Goal: Information Seeking & Learning: Learn about a topic

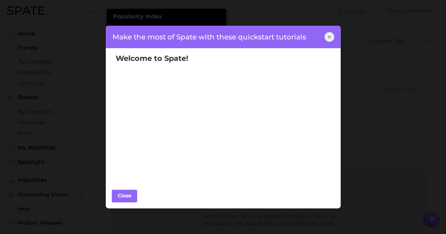
click at [330, 39] on icon at bounding box center [329, 37] width 6 height 6
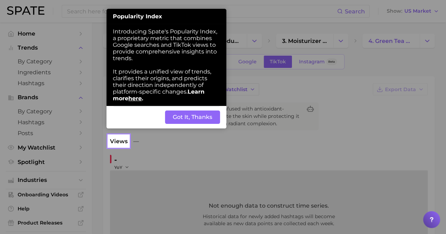
click at [179, 115] on button "Got It, Thanks" at bounding box center [192, 117] width 55 height 13
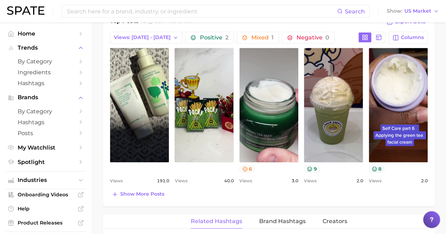
scroll to position [528, 0]
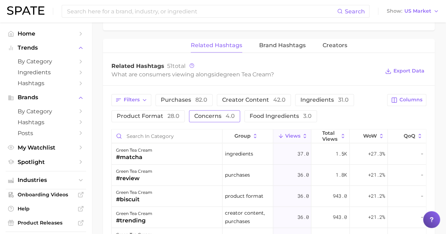
click at [213, 117] on span "concerns 4.0" at bounding box center [214, 116] width 41 height 6
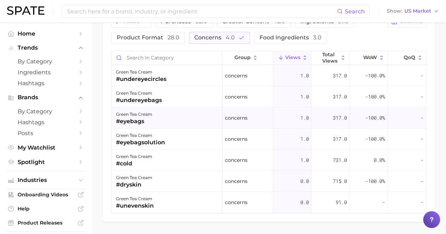
scroll to position [592, 0]
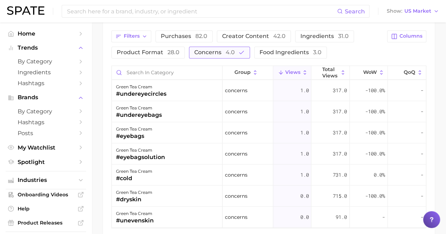
click at [211, 50] on span "concerns 4.0" at bounding box center [214, 53] width 41 height 6
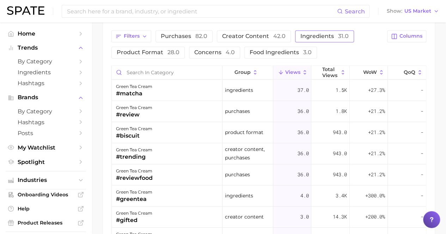
click at [319, 33] on span "ingredients 31.0" at bounding box center [324, 36] width 48 height 6
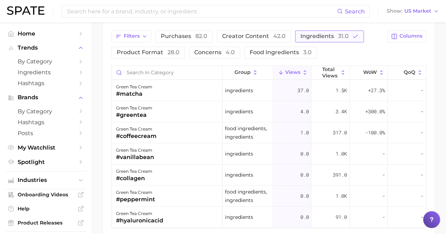
click at [315, 35] on span "ingredients 31.0" at bounding box center [324, 36] width 48 height 6
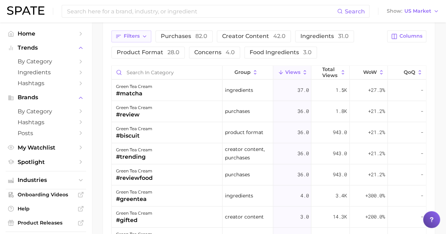
click at [138, 33] on span "Filters" at bounding box center [132, 36] width 16 height 6
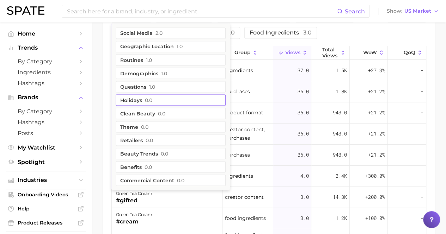
scroll to position [627, 0]
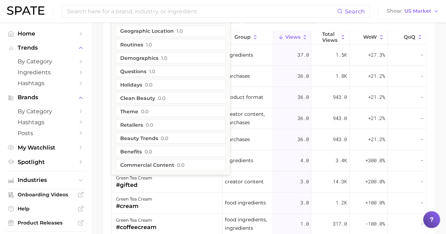
click at [143, 143] on ul "social media 2.0 geographic location 1.0 routines 1.0 demographics 1.0 question…" at bounding box center [170, 91] width 118 height 167
click at [143, 147] on button "benefits 0.0" at bounding box center [171, 151] width 110 height 11
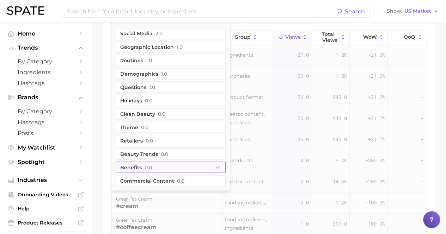
scroll to position [581, 0]
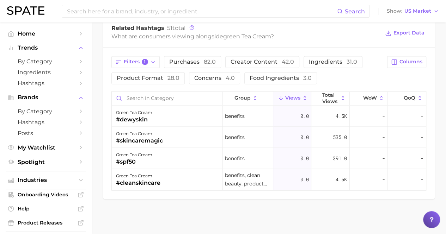
scroll to position [564, 0]
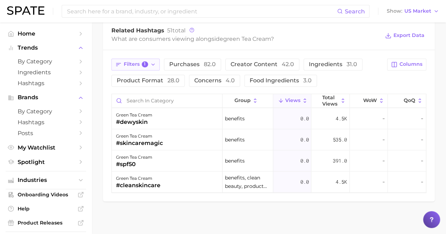
click at [147, 63] on span "1" at bounding box center [145, 64] width 6 height 6
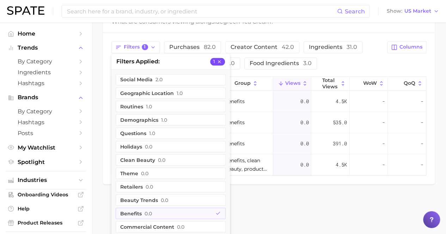
click at [220, 59] on icon "button" at bounding box center [219, 61] width 5 height 5
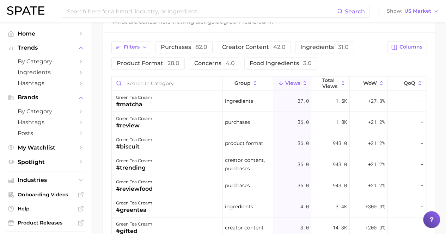
click at [191, 30] on div "Related Hashtags 51 total What are consumers viewing alongside green tea cream …" at bounding box center [268, 18] width 331 height 28
click at [176, 62] on span "28.0" at bounding box center [173, 63] width 12 height 7
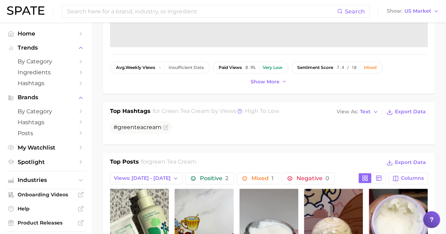
scroll to position [352, 0]
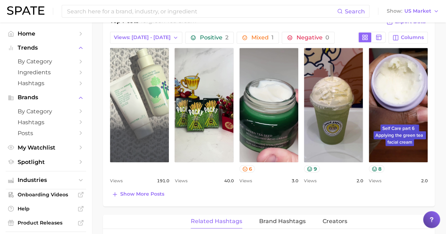
click at [159, 109] on link "view post on TikTok" at bounding box center [139, 105] width 59 height 114
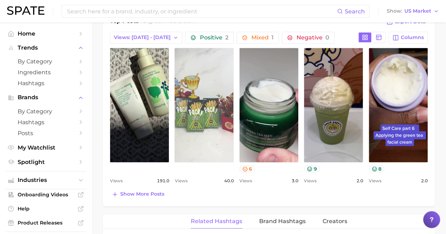
click at [191, 105] on link "view post on TikTok" at bounding box center [203, 105] width 59 height 114
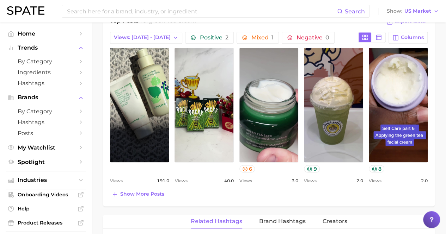
click at [161, 180] on span "191.0" at bounding box center [162, 181] width 12 height 8
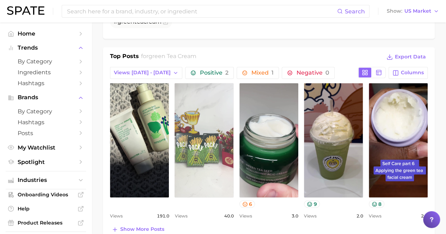
scroll to position [387, 0]
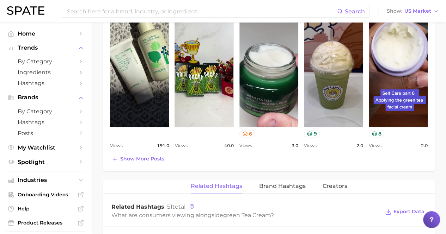
click at [117, 145] on span "Views" at bounding box center [116, 146] width 13 height 8
click at [127, 156] on span "Show more posts" at bounding box center [142, 159] width 44 height 6
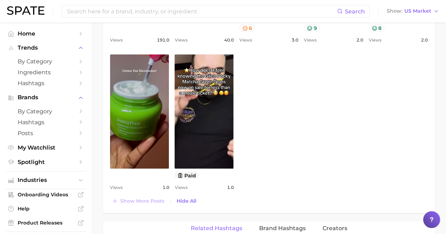
scroll to position [352, 0]
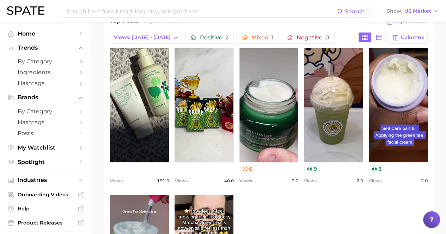
click at [252, 169] on button "6" at bounding box center [247, 168] width 16 height 7
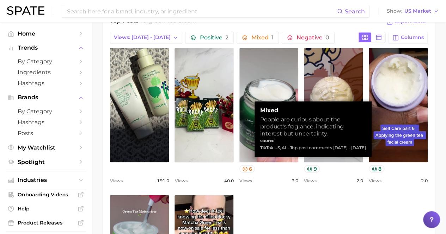
click at [272, 200] on div "view post on TikTok Views 191.0 view post on TikTok Views 40.0 view post on Tik…" at bounding box center [268, 190] width 317 height 285
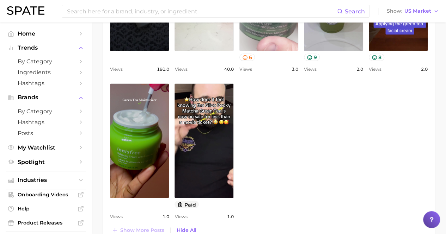
scroll to position [493, 0]
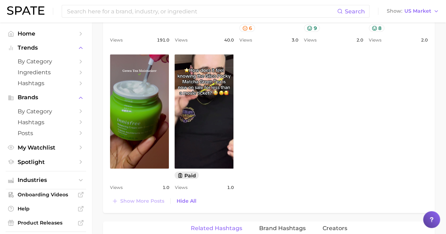
click at [197, 175] on button "paid" at bounding box center [186, 175] width 24 height 7
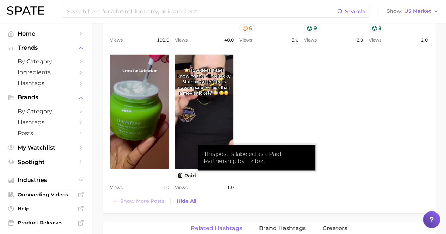
click at [268, 91] on div "view post on TikTok Views 191.0 view post on TikTok Views 40.0 view post on Tik…" at bounding box center [268, 49] width 317 height 285
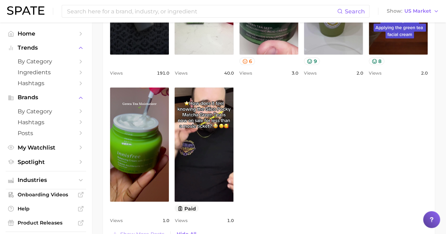
scroll to position [387, 0]
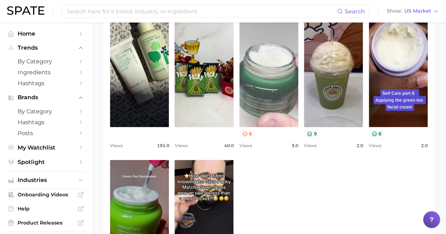
click at [244, 106] on link "view post on TikTok" at bounding box center [268, 70] width 59 height 114
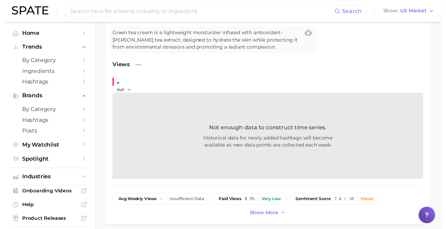
scroll to position [0, 0]
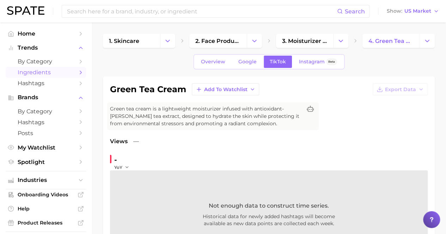
click at [51, 72] on span "Ingredients" at bounding box center [46, 72] width 56 height 7
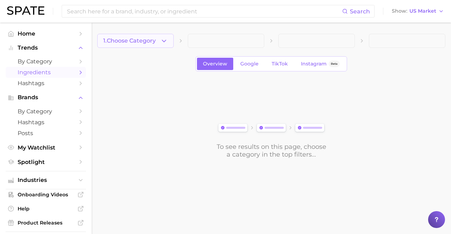
click at [150, 38] on span "1. Choose Category" at bounding box center [129, 41] width 52 height 6
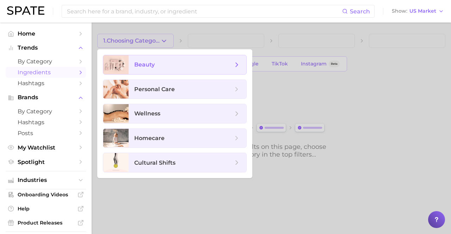
click at [188, 63] on span "beauty" at bounding box center [183, 65] width 99 height 8
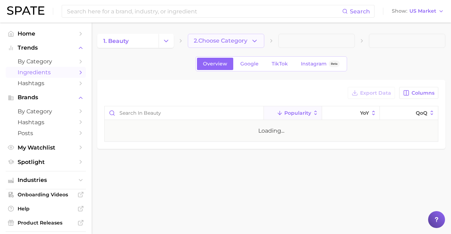
click at [241, 42] on span "2. Choose Category" at bounding box center [221, 41] width 54 height 6
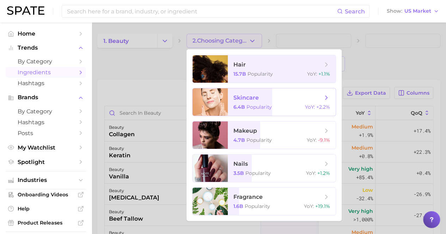
click at [252, 114] on span "skincare 6.4b Popularity YoY : +2.2%" at bounding box center [282, 101] width 108 height 27
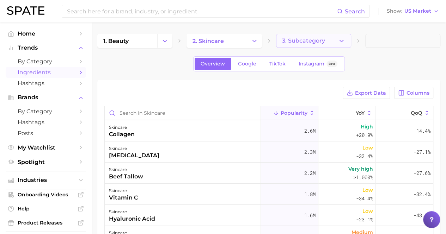
click at [310, 45] on button "3. Subcategory" at bounding box center [313, 41] width 75 height 14
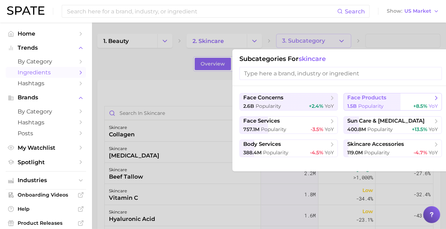
click at [380, 104] on span "Popularity" at bounding box center [370, 106] width 25 height 6
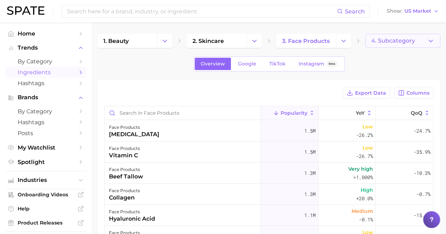
click at [388, 39] on span "4. Subcategory" at bounding box center [393, 41] width 44 height 6
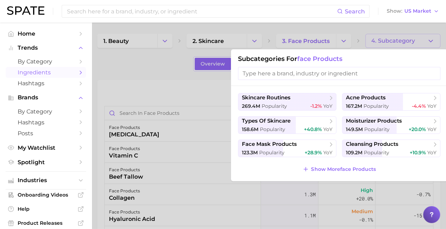
click at [377, 73] on input "search" at bounding box center [339, 73] width 202 height 13
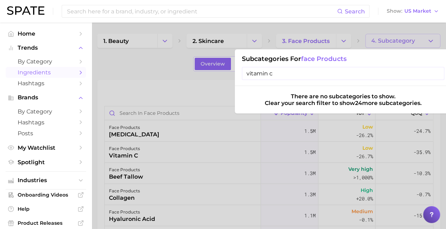
type input "vitamin c"
click at [437, 73] on input "vitamin c" at bounding box center [343, 73] width 202 height 13
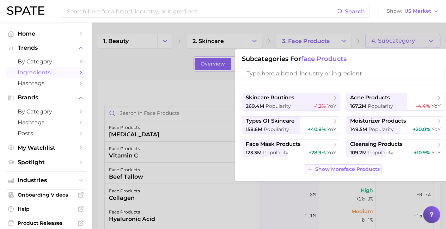
click at [359, 169] on span "Show More face products" at bounding box center [347, 169] width 64 height 6
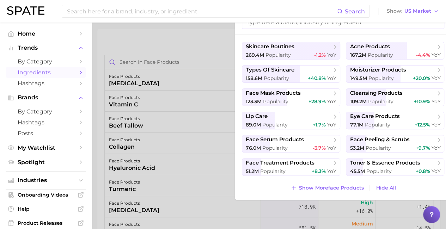
scroll to position [35, 0]
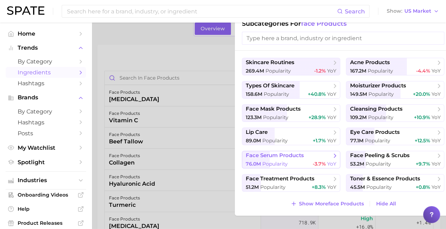
click at [302, 154] on span "face serum products" at bounding box center [275, 155] width 58 height 7
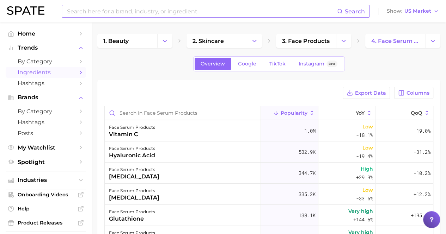
click at [195, 10] on input at bounding box center [201, 11] width 271 height 12
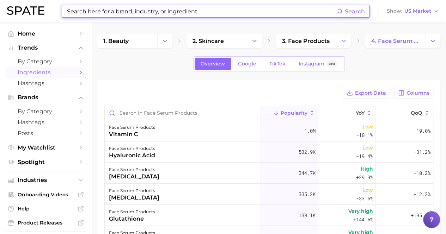
type input "b"
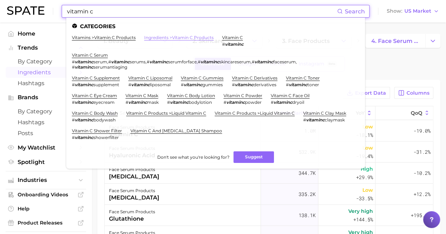
type input "vitamin c"
click at [180, 38] on link "ingredients > vitamin c products" at bounding box center [178, 37] width 69 height 5
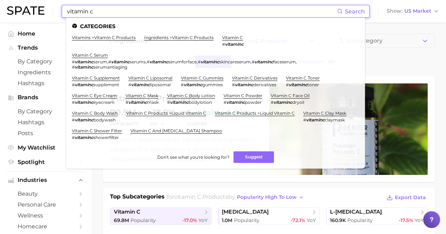
click at [150, 12] on input "vitamin c" at bounding box center [201, 11] width 271 height 12
click at [234, 40] on link "vitamin c" at bounding box center [232, 37] width 21 height 5
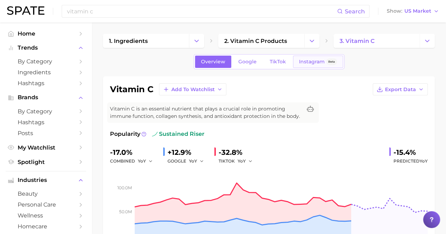
click at [307, 63] on span "Instagram" at bounding box center [312, 62] width 26 height 6
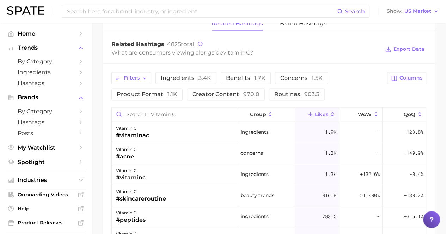
scroll to position [528, 0]
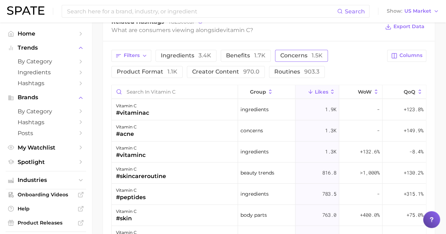
click at [285, 55] on span "Concerns 1.5k" at bounding box center [301, 56] width 42 height 6
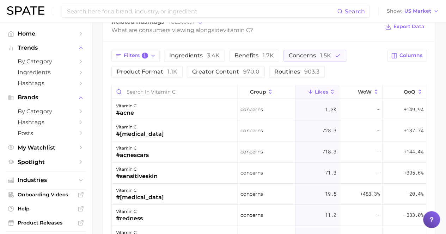
click at [314, 86] on button "Likes" at bounding box center [316, 92] width 43 height 14
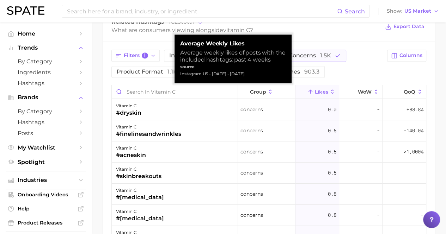
click at [314, 86] on button "Likes" at bounding box center [316, 92] width 43 height 14
click at [368, 64] on div "Filters 1 Ingredients 3.4k Benefits 1.7k Concerns 1.5k Product format 1.1k Crea…" at bounding box center [246, 64] width 271 height 28
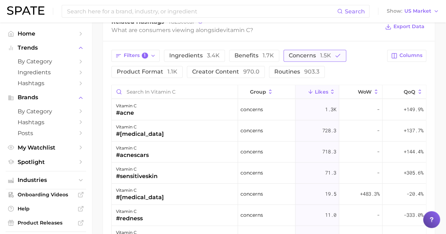
click at [294, 54] on span "Concerns 1.5k" at bounding box center [309, 56] width 42 height 6
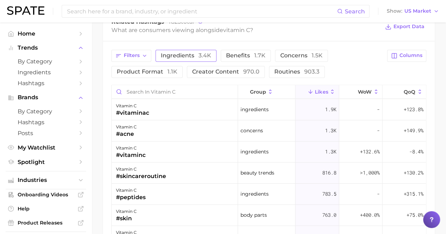
click at [185, 55] on span "Ingredients 3.4k" at bounding box center [186, 56] width 50 height 6
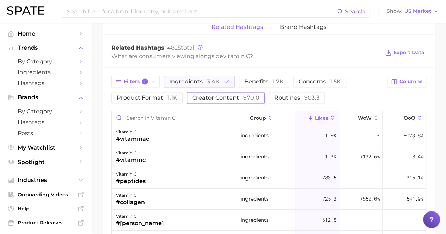
scroll to position [493, 0]
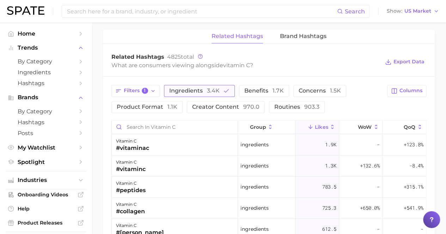
click at [207, 90] on span "3.4k" at bounding box center [213, 90] width 13 height 7
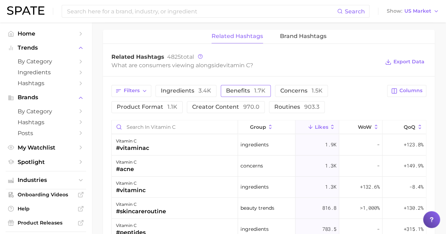
click at [244, 88] on span "Benefits 1.7k" at bounding box center [245, 91] width 39 height 6
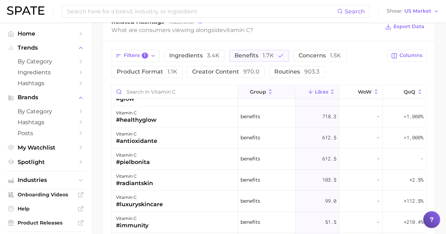
scroll to position [0, 0]
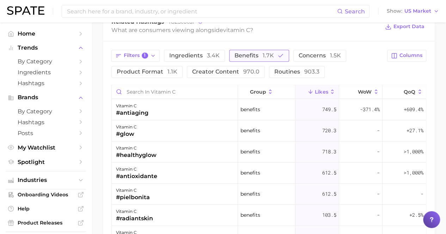
click at [270, 52] on span "1.7k" at bounding box center [267, 55] width 11 height 7
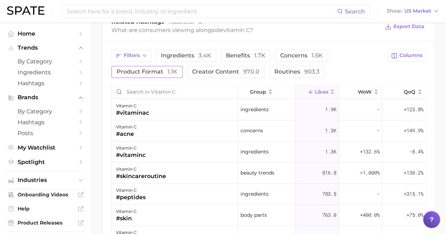
click at [162, 73] on span "Product format 1.1k" at bounding box center [147, 72] width 61 height 6
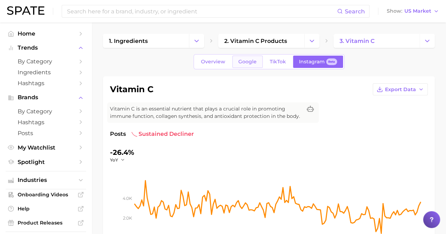
click at [245, 58] on link "Google" at bounding box center [247, 62] width 30 height 12
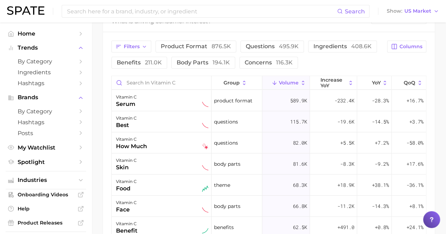
scroll to position [300, 0]
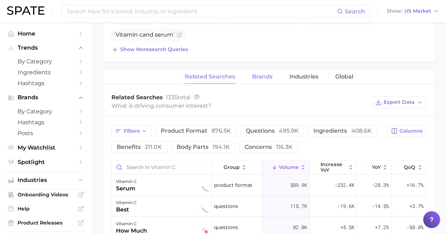
click at [267, 76] on span "Brands" at bounding box center [262, 77] width 20 height 6
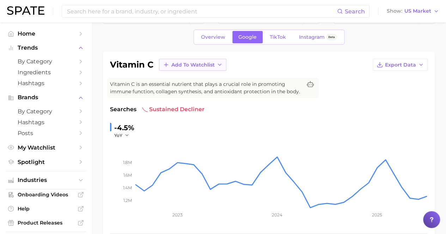
scroll to position [0, 0]
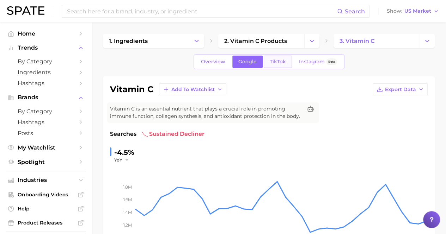
click at [269, 63] on span "TikTok" at bounding box center [277, 62] width 16 height 6
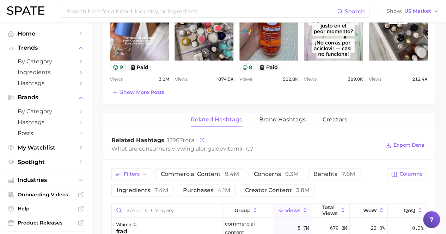
scroll to position [528, 0]
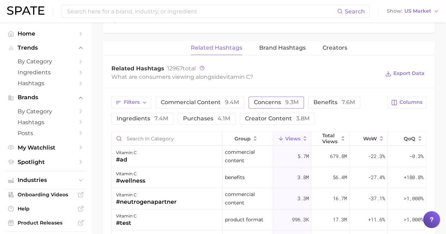
click at [267, 104] on button "concerns 9.3m" at bounding box center [275, 103] width 55 height 12
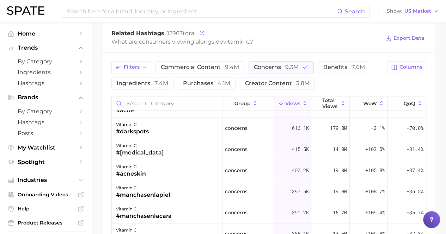
scroll to position [0, 0]
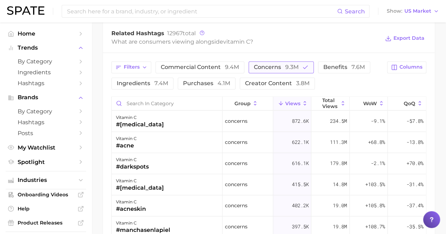
click at [276, 66] on span "concerns 9.3m" at bounding box center [276, 67] width 45 height 6
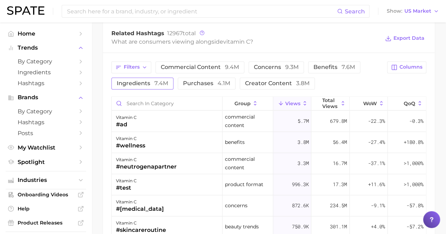
click at [152, 81] on span "ingredients 7.4m" at bounding box center [142, 84] width 51 height 6
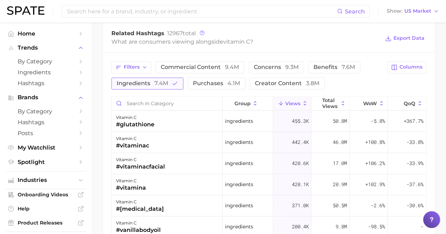
click at [173, 82] on polyline "button" at bounding box center [175, 83] width 4 height 3
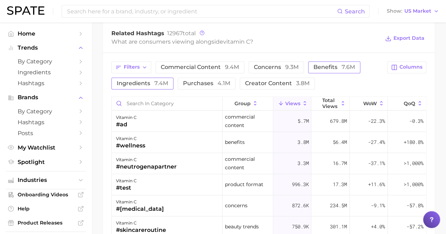
click at [316, 61] on button "benefits 7.6m" at bounding box center [334, 67] width 52 height 12
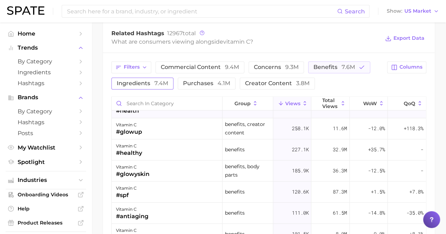
scroll to position [70, 0]
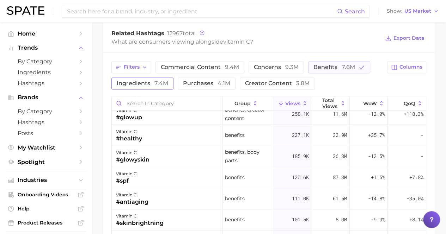
click at [328, 58] on div "Filters commercial content 9.4m concerns 9.3m benefits 7.6m ingredients 7.4m pu…" at bounding box center [268, 196] width 331 height 286
click at [331, 64] on span "benefits 7.6m" at bounding box center [334, 67] width 42 height 6
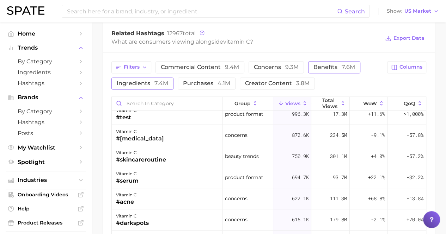
scroll to position [0, 0]
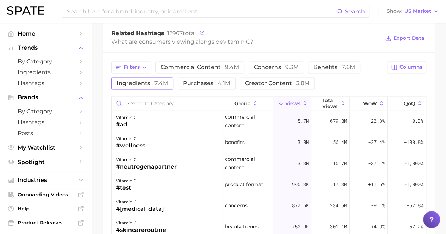
click at [111, 66] on div "Filters commercial content 9.4m concerns 9.3m benefits 7.6m ingredients 7.4m pu…" at bounding box center [268, 196] width 331 height 286
click at [118, 67] on icon "button" at bounding box center [118, 67] width 6 height 6
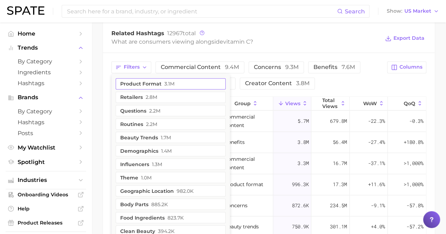
click at [156, 78] on button "product format 3.1m" at bounding box center [171, 83] width 110 height 11
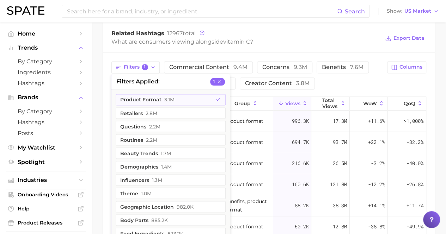
click at [348, 79] on div "Filters 1 filters applied 1 product format 3.1m retailers 2.8m questions 2.2m r…" at bounding box center [246, 75] width 271 height 28
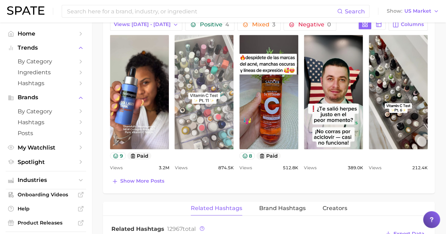
scroll to position [352, 0]
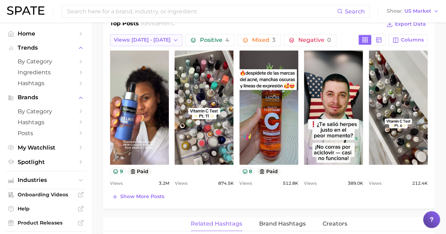
click at [140, 37] on span "Views: [DATE] - [DATE]" at bounding box center [142, 40] width 57 height 6
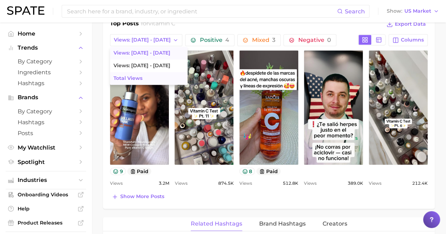
click at [139, 75] on span "Total Views" at bounding box center [127, 78] width 29 height 6
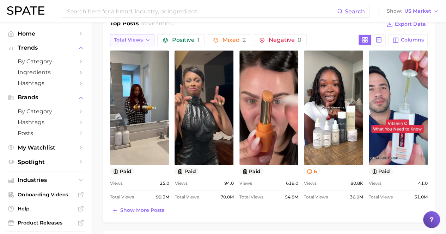
scroll to position [0, 0]
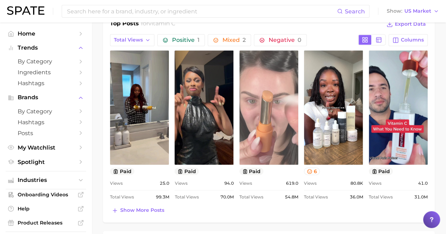
click at [268, 92] on link "view post on TikTok" at bounding box center [268, 107] width 59 height 114
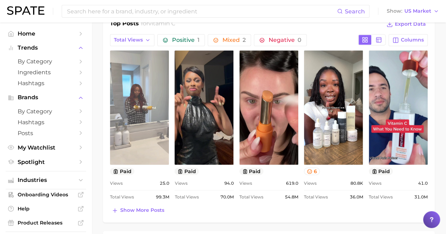
click at [154, 140] on link "view post on TikTok" at bounding box center [139, 107] width 59 height 114
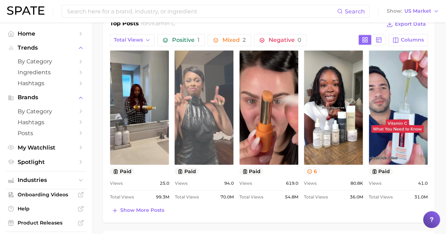
click at [206, 81] on link "view post on TikTok" at bounding box center [203, 107] width 59 height 114
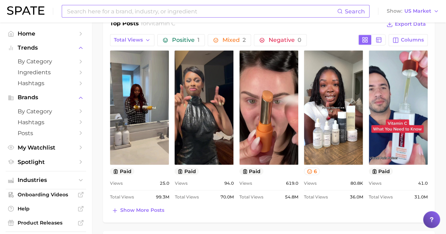
click at [190, 13] on input at bounding box center [201, 11] width 271 height 12
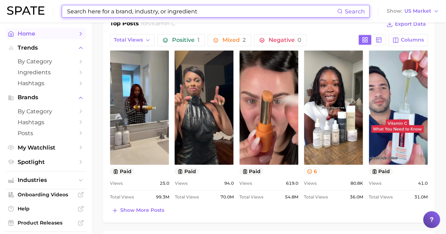
click at [24, 33] on span "Home" at bounding box center [46, 33] width 56 height 7
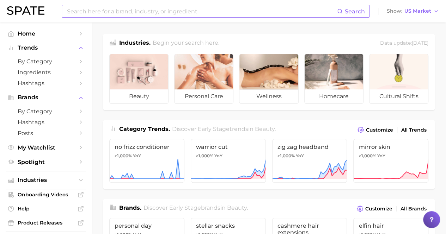
click at [108, 14] on input at bounding box center [201, 11] width 271 height 12
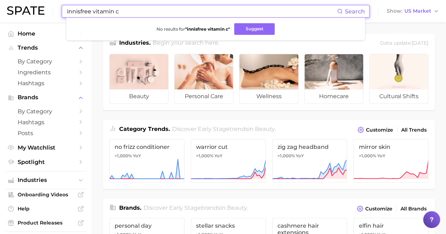
drag, startPoint x: 93, startPoint y: 11, endPoint x: 49, endPoint y: 12, distance: 44.1
click at [49, 12] on div "innisfree vitamin c Search No results for " innisfree vitamin c " Suggest Show …" at bounding box center [223, 11] width 432 height 23
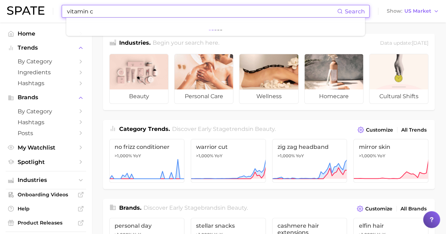
click at [112, 13] on input "vitamin c" at bounding box center [201, 11] width 271 height 12
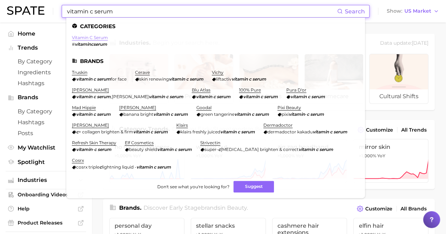
type input "vitamin c serum"
click at [101, 35] on link "vitamin c serum" at bounding box center [90, 37] width 36 height 5
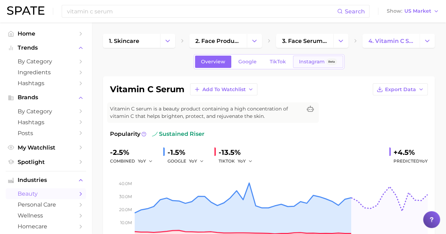
click at [299, 62] on span "Instagram" at bounding box center [312, 62] width 26 height 6
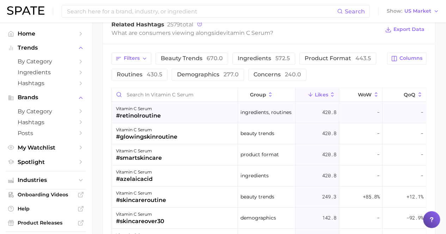
scroll to position [528, 0]
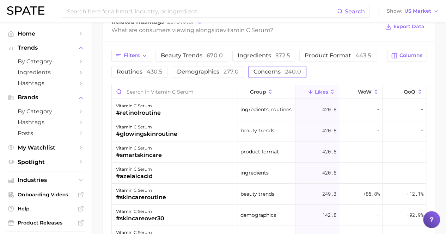
click at [272, 69] on span "Concerns 240.0" at bounding box center [277, 72] width 48 height 6
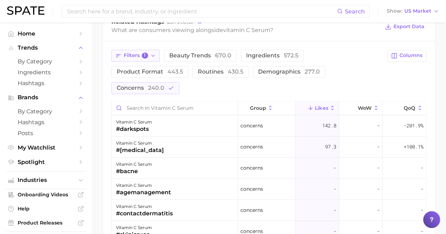
click at [155, 54] on button "Filters 1" at bounding box center [135, 56] width 48 height 12
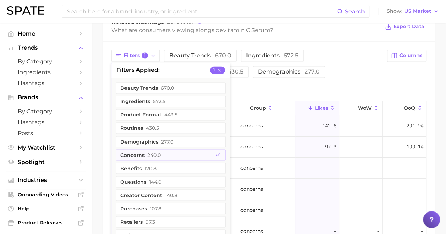
click at [162, 72] on li "filters applied 1" at bounding box center [170, 69] width 118 height 15
click at [215, 70] on button "1" at bounding box center [217, 70] width 15 height 8
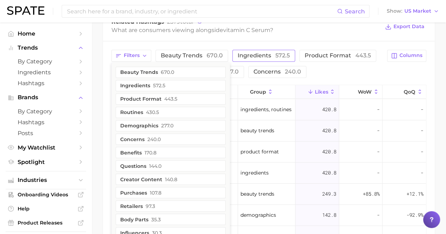
click at [268, 55] on span "Ingredients 572.5" at bounding box center [263, 56] width 52 height 6
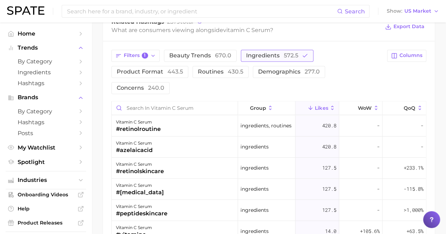
click at [287, 55] on span "572.5" at bounding box center [291, 55] width 14 height 7
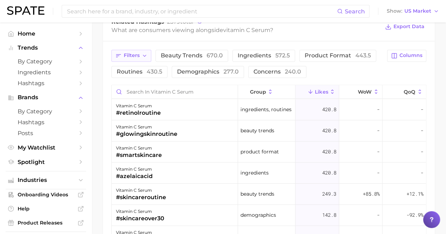
click at [148, 57] on button "Filters" at bounding box center [131, 56] width 40 height 12
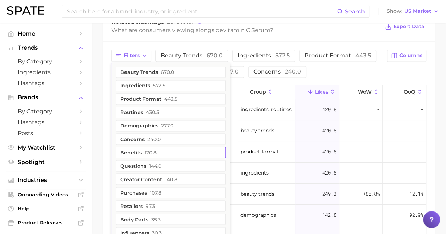
click at [154, 150] on span "170.8" at bounding box center [150, 153] width 12 height 6
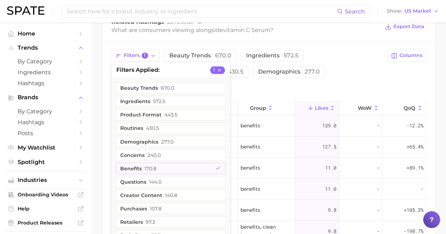
click at [321, 71] on div "Filters 1 filters applied 1 Beauty trends 670.0 Ingredients 572.5 Product forma…" at bounding box center [246, 72] width 271 height 44
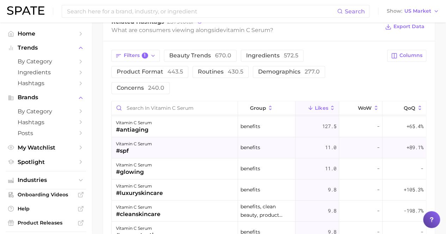
scroll to position [35, 0]
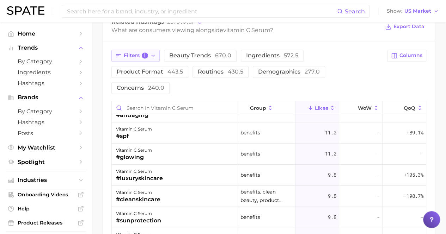
click at [140, 52] on span "Filters 1" at bounding box center [136, 55] width 24 height 6
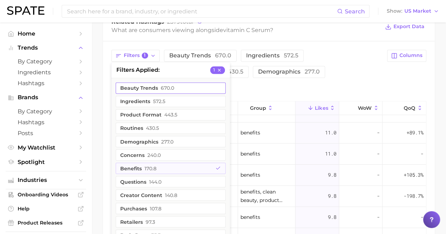
click at [218, 69] on icon "button" at bounding box center [219, 70] width 5 height 5
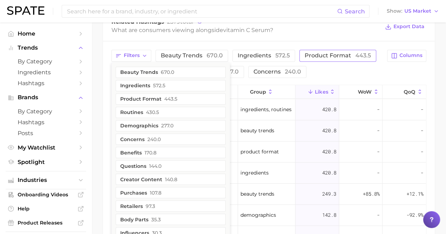
click at [334, 53] on span "Product format 443.5" at bounding box center [337, 56] width 66 height 6
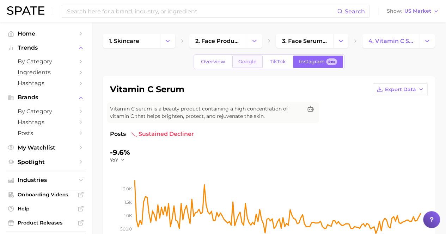
click at [256, 60] on link "Google" at bounding box center [247, 62] width 30 height 12
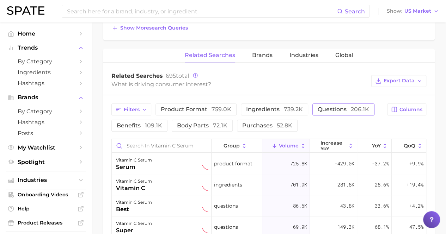
scroll to position [282, 0]
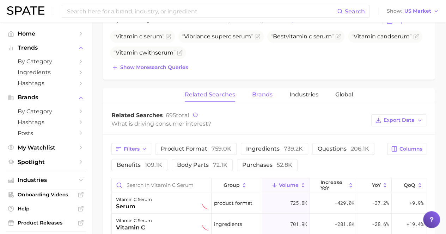
click at [265, 88] on button "Brands" at bounding box center [262, 95] width 20 height 14
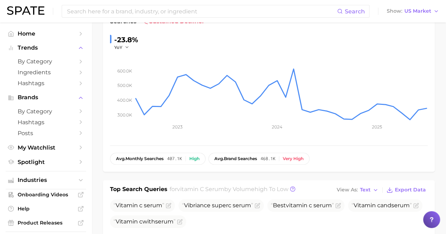
scroll to position [0, 0]
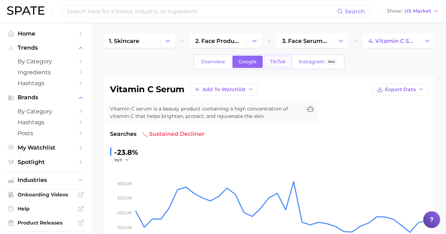
click at [275, 62] on span "TikTok" at bounding box center [277, 62] width 16 height 6
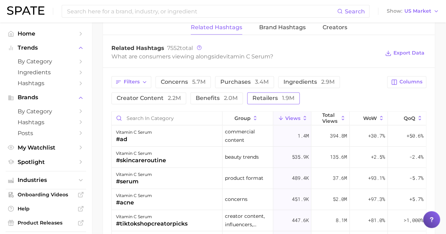
scroll to position [564, 0]
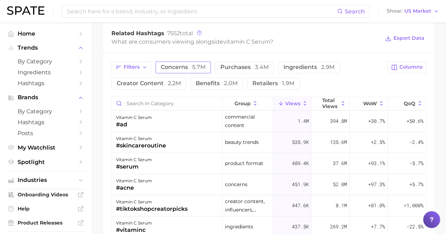
click at [178, 66] on span "concerns 5.7m" at bounding box center [183, 67] width 45 height 6
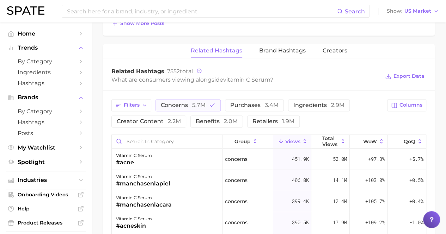
scroll to position [528, 0]
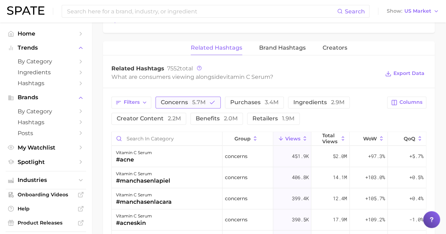
click at [200, 101] on span "5.7m" at bounding box center [198, 102] width 13 height 7
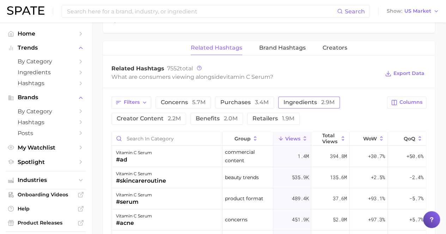
click at [309, 100] on span "ingredients 2.9m" at bounding box center [308, 103] width 51 height 6
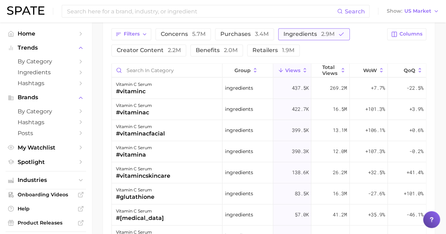
scroll to position [599, 0]
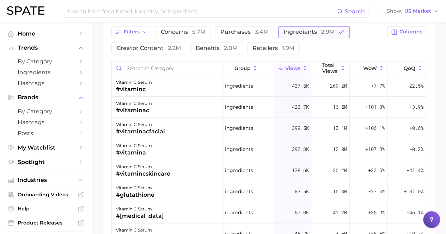
click at [293, 30] on span "ingredients 2.9m" at bounding box center [308, 32] width 51 height 6
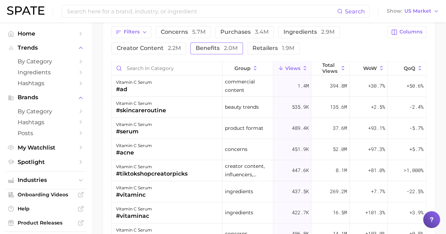
click at [224, 47] on span "2.0m" at bounding box center [231, 48] width 14 height 7
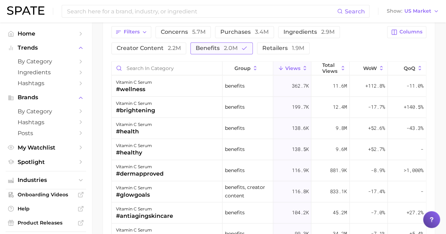
click at [222, 45] on span "benefits 2.0m" at bounding box center [217, 48] width 42 height 6
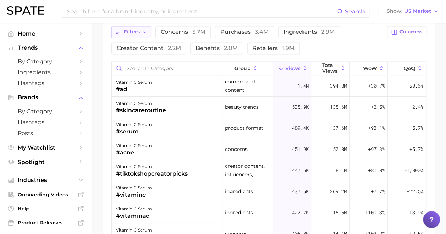
click at [131, 29] on span "Filters" at bounding box center [132, 32] width 16 height 6
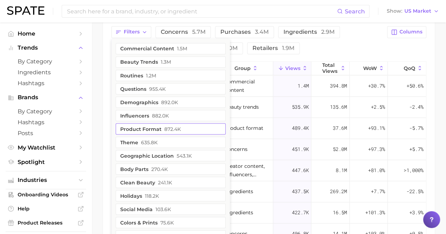
click at [159, 124] on button "product format 872.4k" at bounding box center [171, 128] width 110 height 11
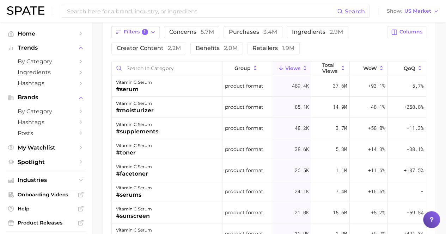
click at [312, 45] on div "Filters 1 concerns 5.7m purchases 3.4m ingredients 2.9m creator content 2.2m be…" at bounding box center [246, 40] width 271 height 28
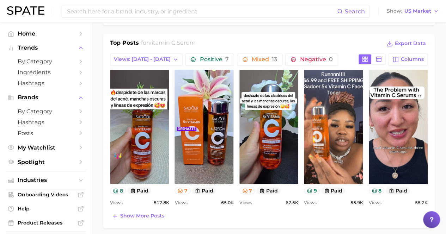
scroll to position [317, 0]
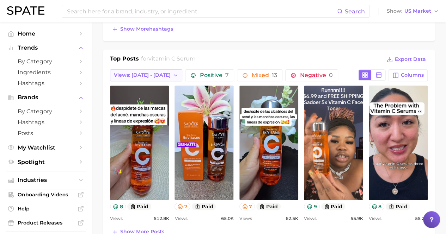
click at [144, 72] on span "Views: [DATE] - [DATE]" at bounding box center [142, 75] width 57 height 6
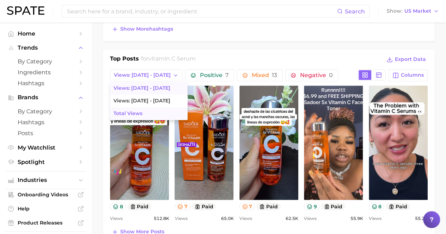
click at [156, 110] on button "Total Views" at bounding box center [148, 113] width 77 height 13
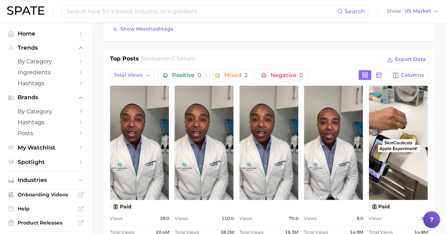
scroll to position [352, 0]
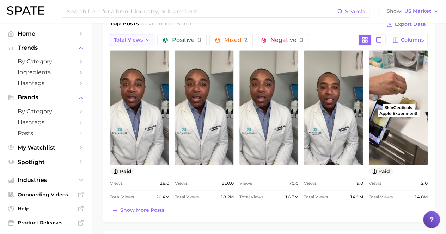
click at [146, 34] on button "Total Views" at bounding box center [132, 40] width 44 height 12
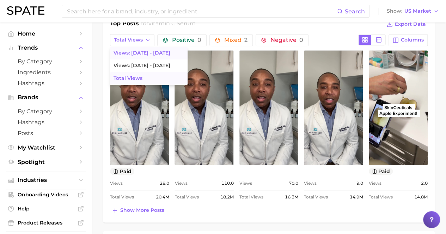
click at [146, 53] on span "Views: [DATE] - [DATE]" at bounding box center [141, 53] width 57 height 6
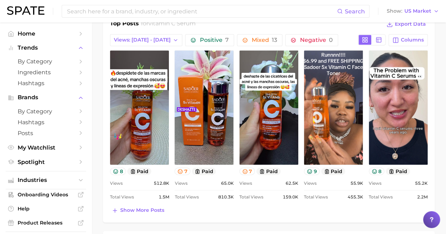
scroll to position [0, 0]
click at [139, 39] on span "Views: [DATE] - [DATE]" at bounding box center [142, 40] width 57 height 6
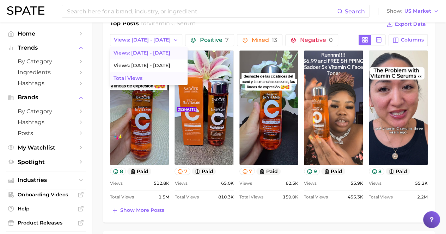
click at [147, 75] on button "Total Views" at bounding box center [148, 78] width 77 height 13
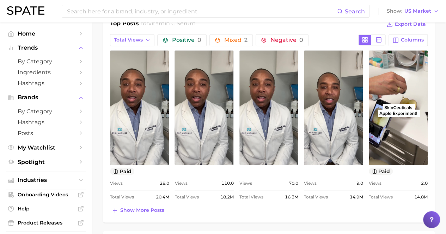
click at [147, 75] on link "view post on TikTok" at bounding box center [139, 107] width 59 height 114
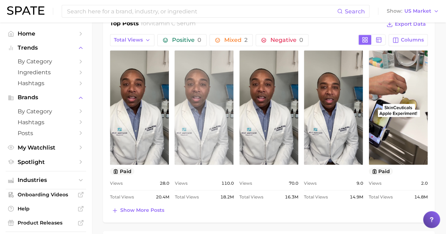
click at [217, 92] on link "view post on TikTok" at bounding box center [203, 107] width 59 height 114
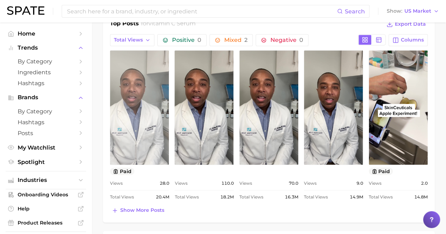
click at [137, 132] on link "view post on TikTok" at bounding box center [139, 107] width 59 height 114
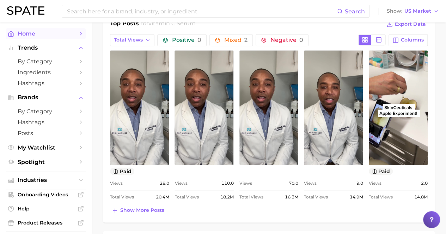
click at [8, 36] on icon "Sidebar" at bounding box center [11, 34] width 6 height 6
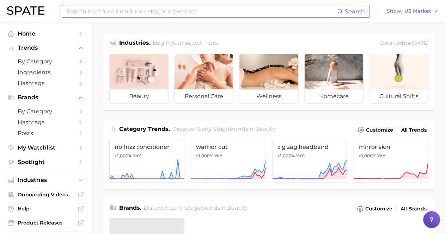
click at [89, 16] on input at bounding box center [201, 11] width 271 height 12
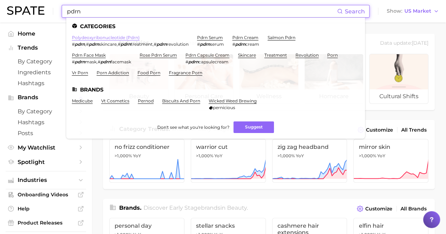
type input "pdrn"
click at [116, 35] on link "polydeoxyribonucleotide (pdrn)" at bounding box center [106, 37] width 68 height 5
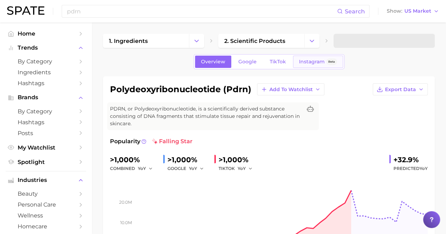
click at [306, 63] on span "Instagram" at bounding box center [312, 62] width 26 height 6
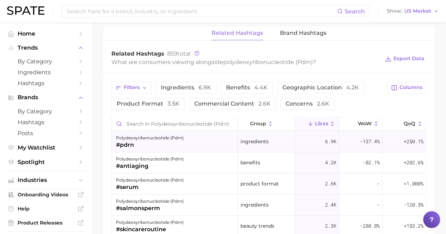
scroll to position [528, 0]
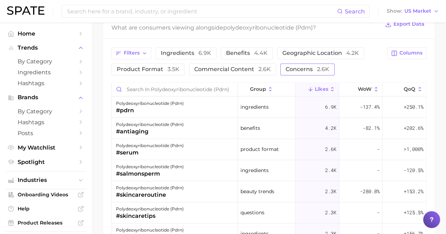
click at [318, 73] on button "Concerns 2.6k" at bounding box center [307, 69] width 54 height 12
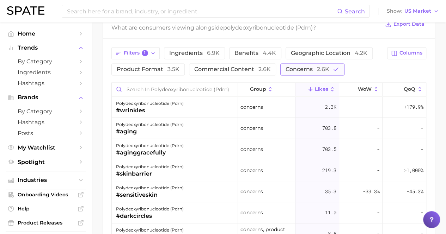
click at [289, 68] on span "Concerns 2.6k" at bounding box center [307, 70] width 44 height 6
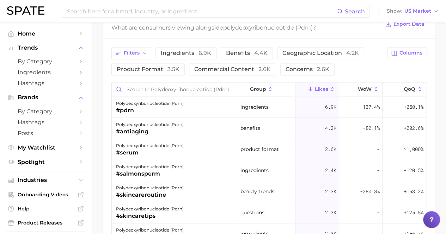
drag, startPoint x: 246, startPoint y: 50, endPoint x: 246, endPoint y: 45, distance: 5.3
click at [246, 50] on span "Benefits 4.4k" at bounding box center [247, 53] width 42 height 6
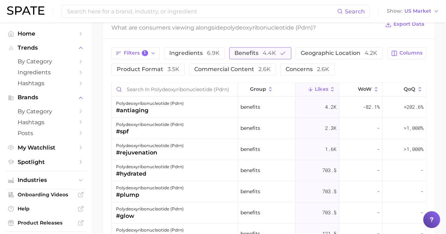
click at [238, 50] on span "Benefits 4.4k" at bounding box center [255, 53] width 42 height 6
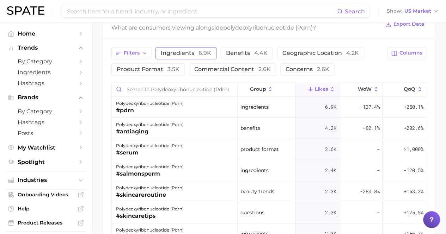
click at [205, 51] on span "6.9k" at bounding box center [204, 53] width 13 height 7
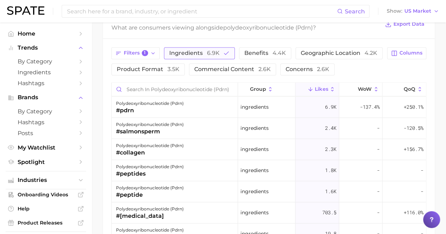
click at [218, 50] on button "Ingredients 6.9k" at bounding box center [199, 53] width 71 height 12
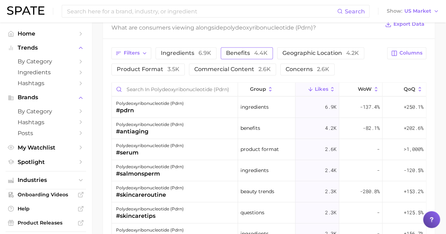
click at [252, 55] on button "Benefits 4.4k" at bounding box center [247, 53] width 52 height 12
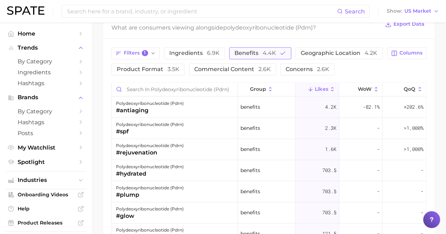
click at [263, 51] on span "4.4k" at bounding box center [268, 53] width 13 height 7
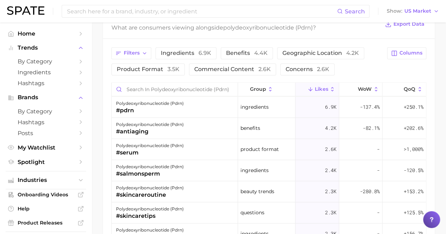
click at [150, 61] on div "Filters Ingredients 6.9k Benefits 4.4k Geographic location 4.2k Product format …" at bounding box center [246, 61] width 271 height 28
click at [151, 67] on span "Product format 3.5k" at bounding box center [148, 70] width 63 height 6
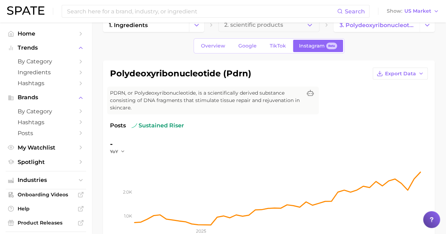
scroll to position [0, 0]
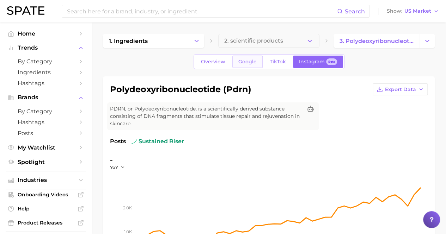
click at [236, 67] on link "Google" at bounding box center [247, 62] width 30 height 12
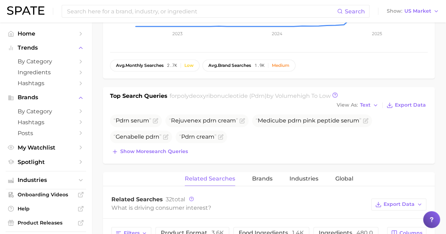
scroll to position [211, 0]
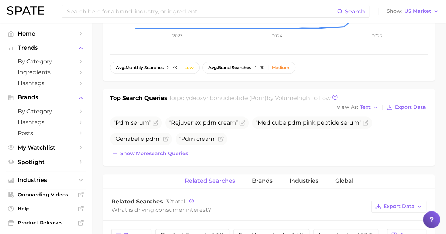
click at [250, 183] on div "Related Searches Brands Industries Global" at bounding box center [268, 181] width 331 height 14
click at [252, 182] on span "Brands" at bounding box center [262, 181] width 20 height 6
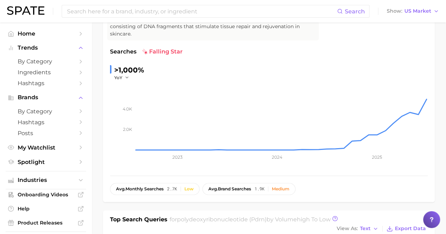
scroll to position [0, 0]
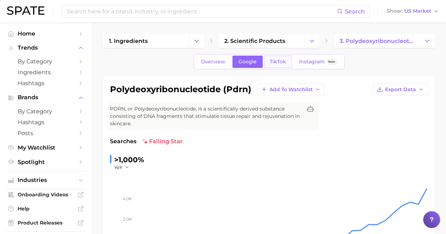
click at [270, 65] on link "TikTok" at bounding box center [277, 62] width 28 height 12
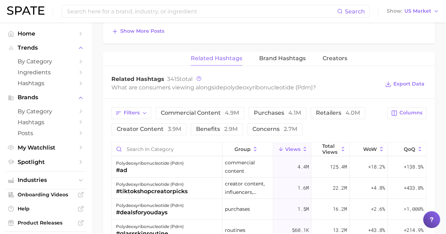
scroll to position [528, 0]
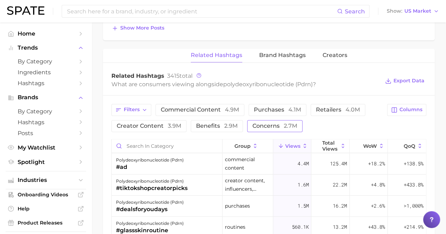
click at [252, 123] on span "concerns 2.7m" at bounding box center [274, 126] width 45 height 6
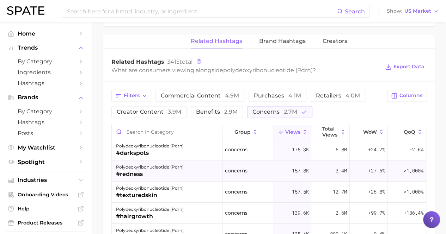
scroll to position [458, 0]
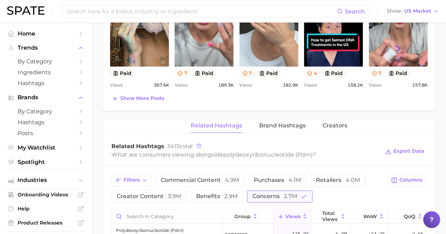
click at [256, 195] on span "concerns 2.7m" at bounding box center [274, 197] width 45 height 6
click at [137, 180] on span "Filters" at bounding box center [132, 180] width 16 height 6
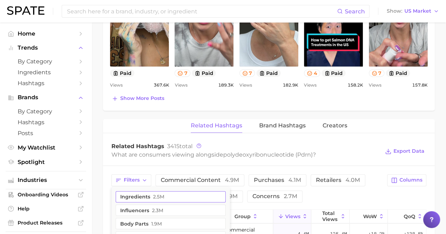
click at [142, 196] on button "ingredients 2.5m" at bounding box center [171, 196] width 110 height 11
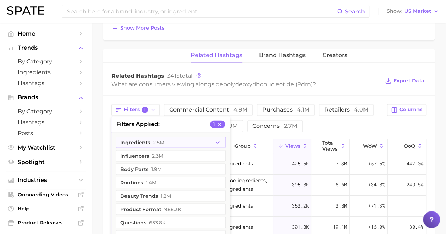
click at [353, 127] on div "Filters 1 filters applied 1 ingredients 2.5m influencers 2.3m body parts 1.9m r…" at bounding box center [246, 118] width 271 height 28
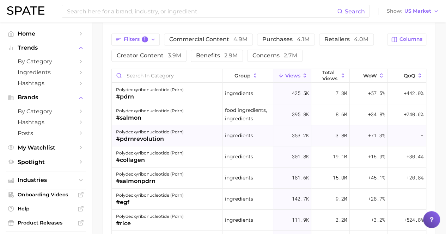
scroll to position [35, 0]
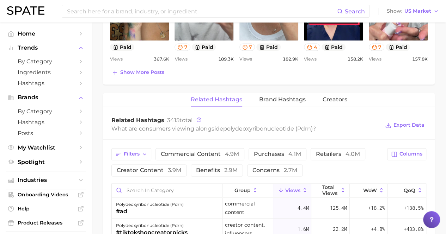
scroll to position [528, 0]
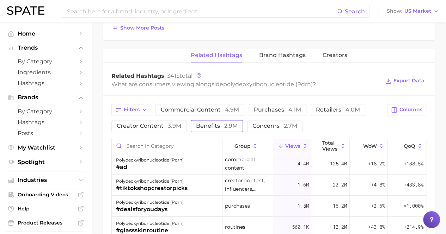
click at [222, 123] on span "benefits 2.9m" at bounding box center [217, 126] width 42 height 6
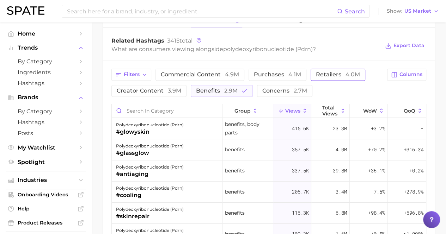
scroll to position [599, 0]
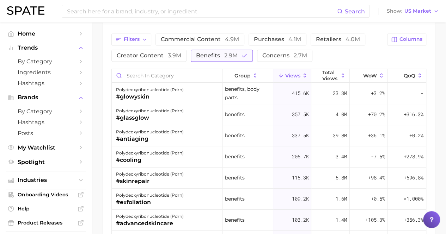
click at [235, 50] on button "benefits 2.9m" at bounding box center [222, 56] width 62 height 12
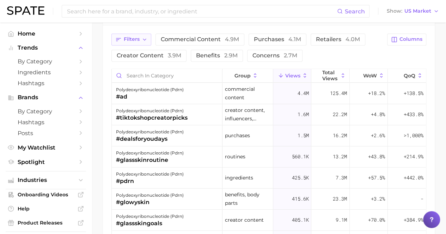
click at [136, 36] on span "Filters" at bounding box center [132, 39] width 16 height 6
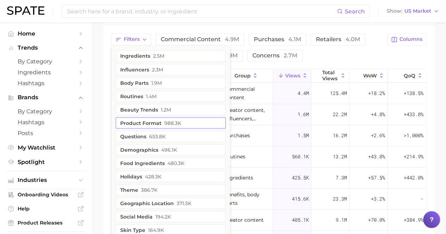
click at [162, 122] on button "product format 988.3k" at bounding box center [171, 122] width 110 height 11
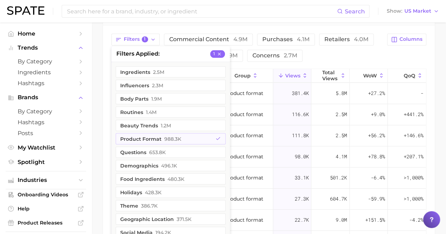
click at [346, 56] on div "Filters 1 filters applied 1 ingredients 2.5m influencers 2.3m body parts 1.9m r…" at bounding box center [246, 47] width 271 height 28
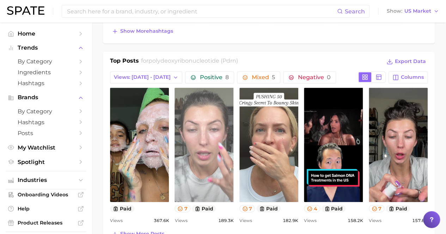
scroll to position [317, 0]
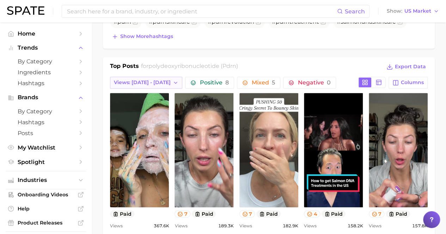
click at [173, 83] on icon "button" at bounding box center [176, 83] width 6 height 6
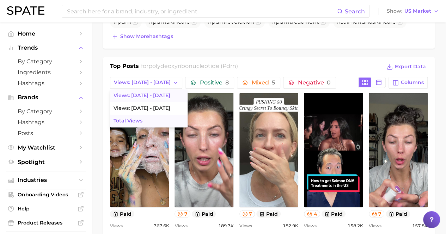
click at [166, 119] on button "Total Views" at bounding box center [148, 121] width 77 height 13
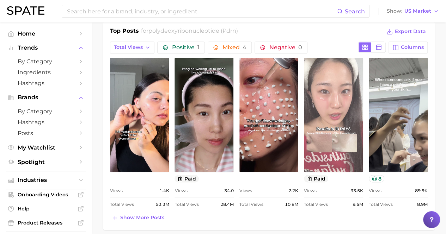
scroll to position [387, 0]
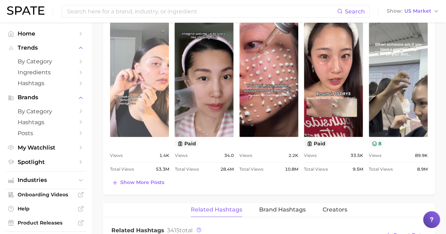
click at [131, 114] on link "view post on TikTok" at bounding box center [139, 80] width 59 height 114
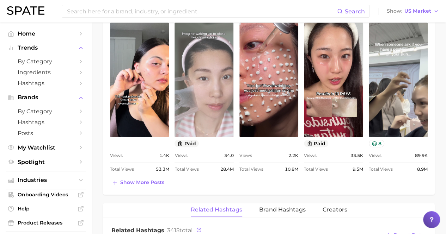
click at [194, 94] on link "view post on TikTok" at bounding box center [203, 80] width 59 height 114
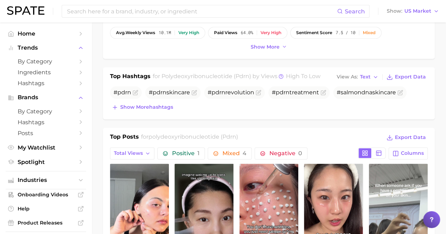
scroll to position [141, 0]
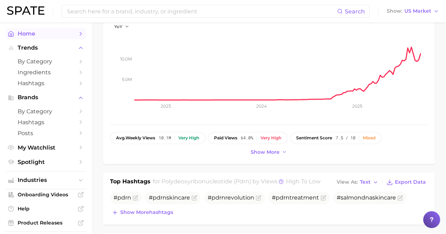
click at [47, 33] on span "Home" at bounding box center [46, 33] width 56 height 7
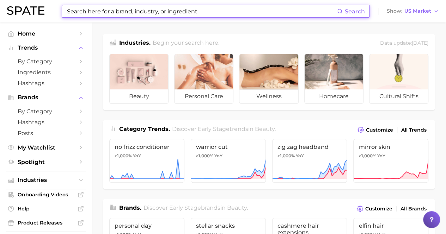
click at [125, 14] on input at bounding box center [201, 11] width 271 height 12
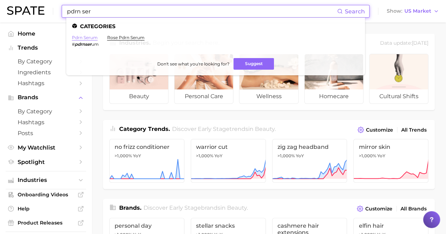
type input "pdrn ser"
click at [92, 36] on link "pdrn serum" at bounding box center [85, 37] width 26 height 5
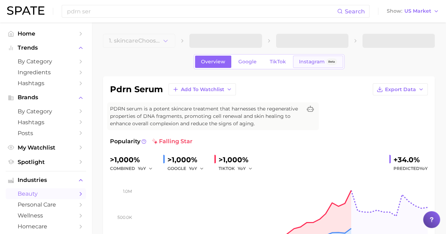
click at [300, 62] on span "Instagram" at bounding box center [312, 62] width 26 height 6
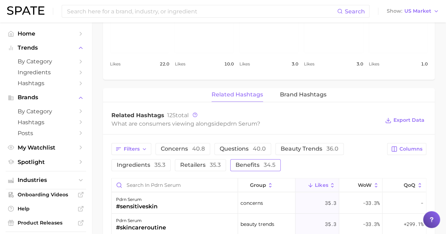
scroll to position [493, 0]
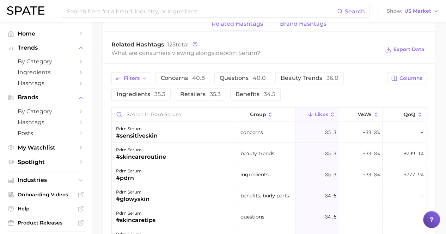
click at [311, 28] on button "Brand Hashtags" at bounding box center [303, 24] width 46 height 14
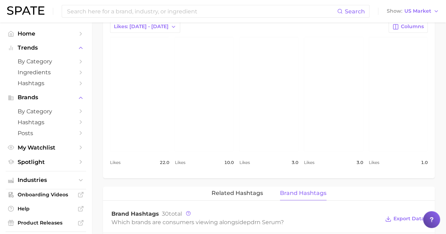
scroll to position [387, 0]
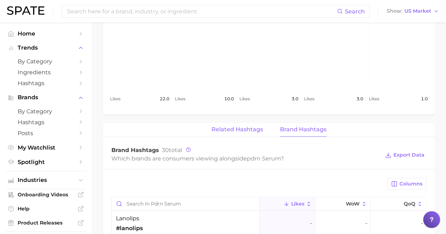
click at [247, 124] on button "Related Hashtags" at bounding box center [236, 130] width 51 height 14
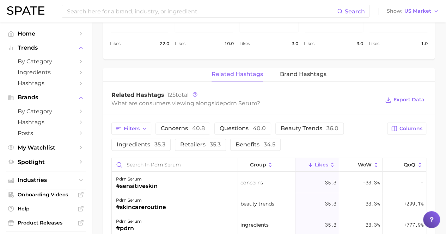
scroll to position [528, 0]
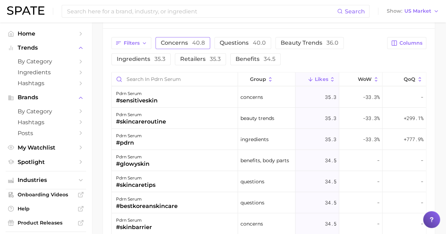
click at [180, 42] on span "Concerns 40.8" at bounding box center [183, 43] width 44 height 6
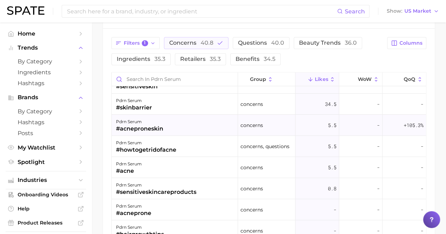
scroll to position [0, 0]
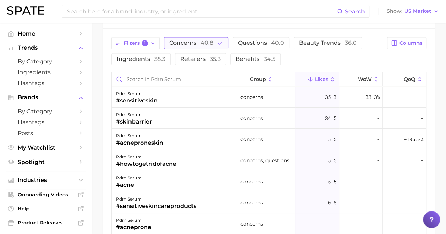
click at [211, 39] on span "40.8" at bounding box center [206, 42] width 13 height 7
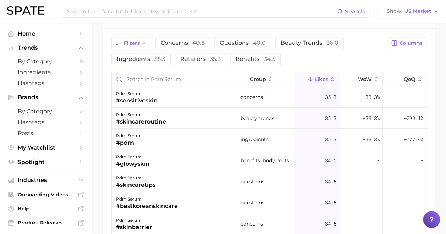
click at [170, 62] on button "Ingredients 35.3" at bounding box center [140, 59] width 59 height 12
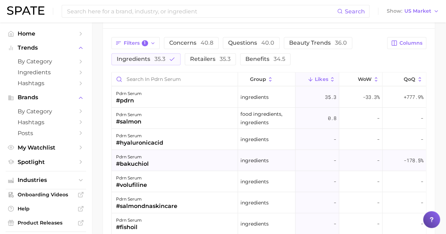
scroll to position [34, 0]
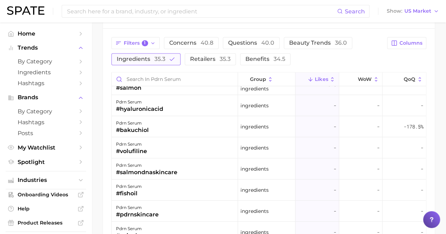
click at [163, 58] on span "35.3" at bounding box center [159, 59] width 11 height 7
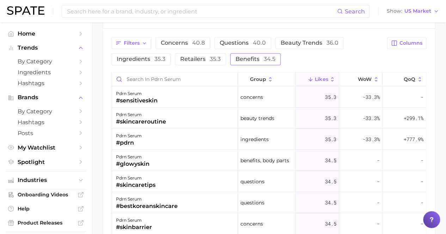
click at [251, 53] on button "Benefits 34.5" at bounding box center [255, 59] width 50 height 12
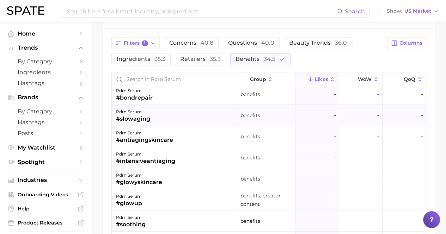
scroll to position [35, 0]
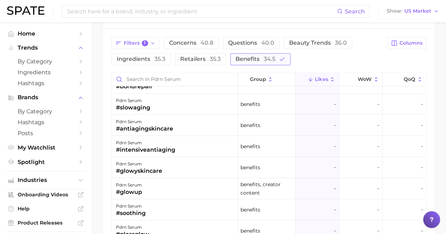
click at [266, 56] on span "34.5" at bounding box center [269, 59] width 12 height 7
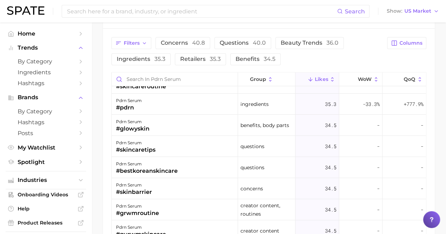
scroll to position [0, 0]
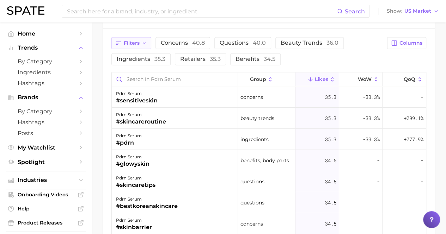
click at [144, 38] on button "Filters" at bounding box center [131, 43] width 40 height 12
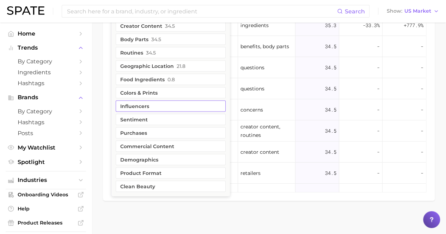
scroll to position [643, 0]
click at [151, 168] on button "Product format" at bounding box center [171, 172] width 110 height 11
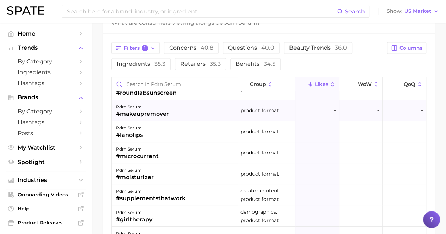
scroll to position [0, 0]
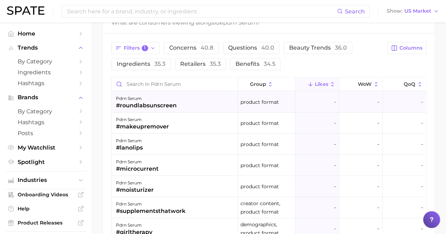
drag, startPoint x: 182, startPoint y: 103, endPoint x: 135, endPoint y: 109, distance: 47.6
click at [135, 109] on div "pdrn serum #roundlabsunscreen" at bounding box center [175, 102] width 126 height 21
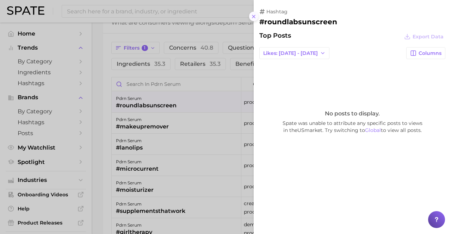
click at [255, 15] on icon at bounding box center [254, 17] width 6 height 6
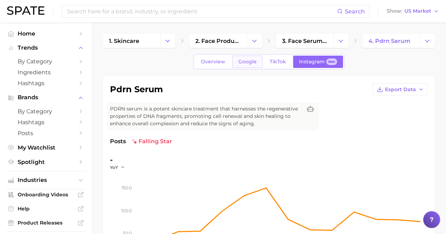
click at [250, 59] on span "Google" at bounding box center [247, 62] width 18 height 6
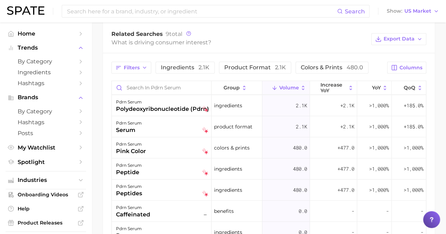
scroll to position [352, 0]
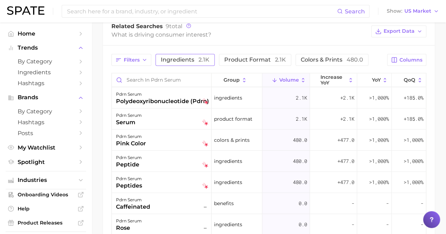
click at [181, 62] on span "ingredients 2.1k" at bounding box center [185, 59] width 49 height 7
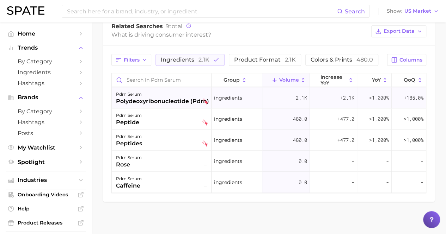
drag, startPoint x: 116, startPoint y: 103, endPoint x: 204, endPoint y: 100, distance: 88.4
click at [204, 100] on div "pdrn serum polydeoxyribonucleotide (pdrn)" at bounding box center [162, 97] width 100 height 21
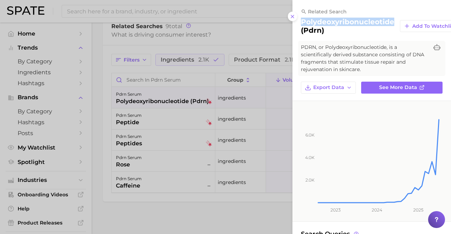
drag, startPoint x: 391, startPoint y: 22, endPoint x: 299, endPoint y: 24, distance: 92.3
click at [299, 24] on div "related search polydeoxyribonucleotide (pdrn) Add to Watchlist PDRN, or Polydeo…" at bounding box center [371, 50] width 159 height 85
copy h2 "polydeoxyribonucleotide"
click at [205, 128] on div at bounding box center [225, 117] width 451 height 234
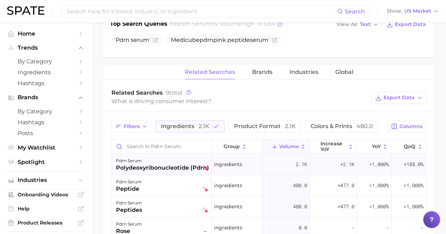
scroll to position [176, 0]
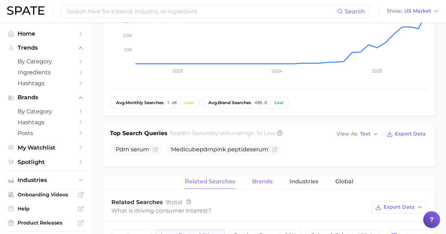
click at [258, 181] on span "Brands" at bounding box center [262, 182] width 20 height 6
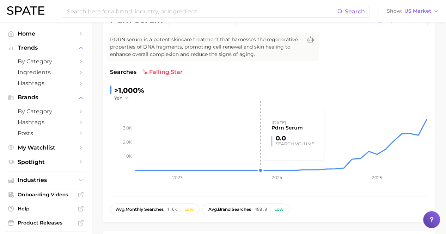
scroll to position [0, 0]
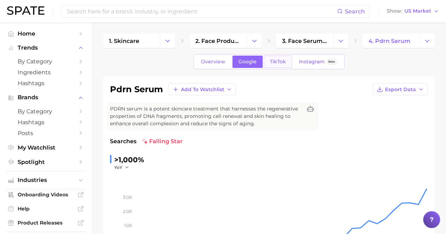
click at [277, 60] on span "TikTok" at bounding box center [277, 62] width 16 height 6
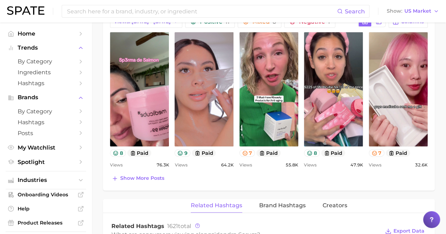
scroll to position [282, 0]
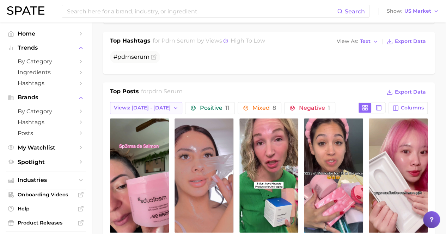
click at [154, 103] on button "Views: [DATE] - [DATE]" at bounding box center [146, 108] width 72 height 12
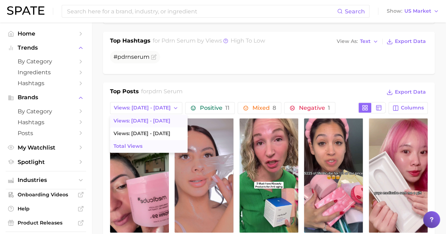
click at [146, 142] on button "Total Views" at bounding box center [148, 146] width 77 height 13
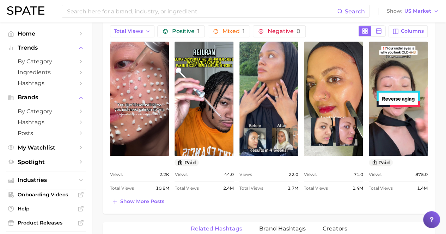
scroll to position [352, 0]
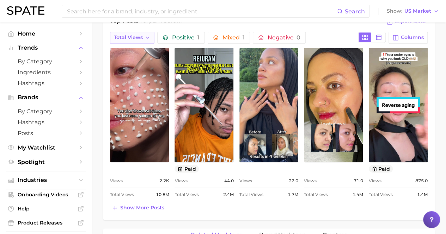
click at [149, 32] on button "Total Views" at bounding box center [132, 38] width 44 height 12
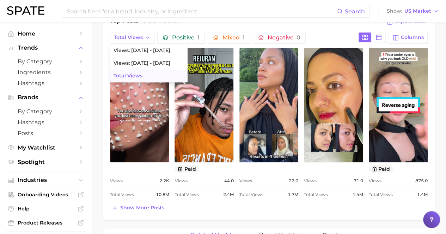
click at [328, 28] on div "Top Posts for pdrn serum Export Data Total Views Views: Aug 24 - 31 Views: Aug …" at bounding box center [268, 115] width 317 height 196
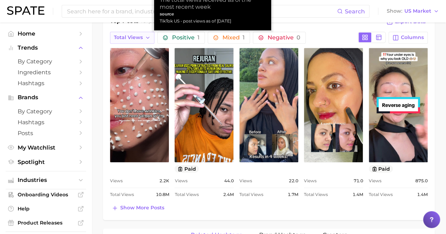
click at [143, 35] on button "Total Views" at bounding box center [132, 38] width 44 height 12
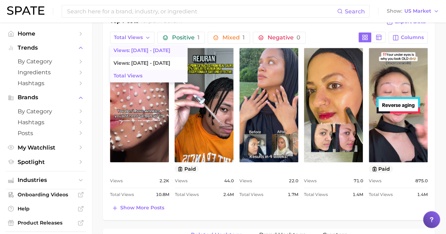
click at [147, 49] on span "Views: [DATE] - [DATE]" at bounding box center [141, 51] width 57 height 6
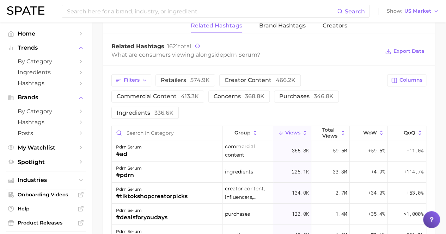
scroll to position [564, 0]
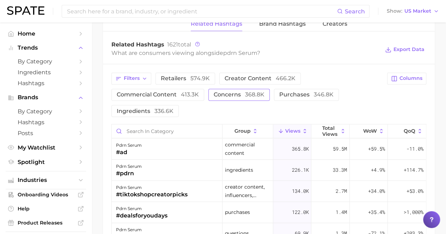
click at [245, 91] on span "368.8k" at bounding box center [254, 94] width 19 height 7
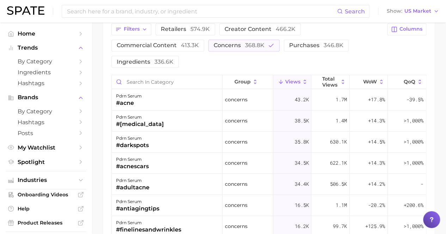
scroll to position [599, 0]
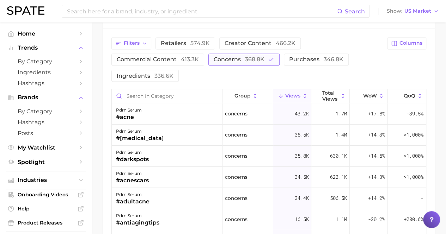
click at [246, 56] on span "368.8k" at bounding box center [254, 59] width 19 height 7
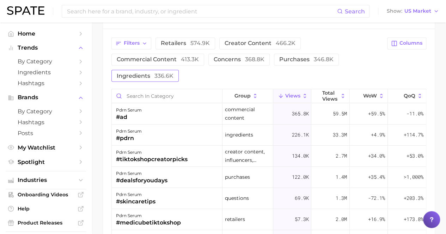
click at [151, 73] on span "ingredients 336.6k" at bounding box center [145, 76] width 57 height 6
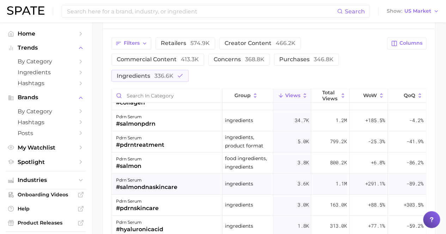
scroll to position [70, 0]
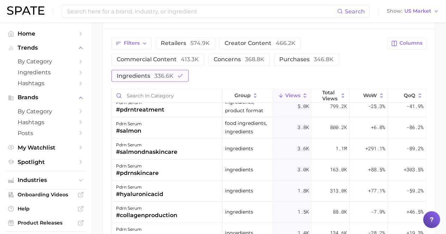
click at [163, 75] on span "336.6k" at bounding box center [163, 75] width 19 height 7
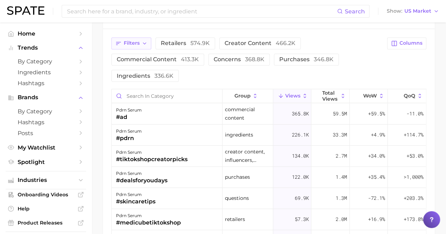
click at [136, 40] on span "Filters" at bounding box center [132, 43] width 16 height 6
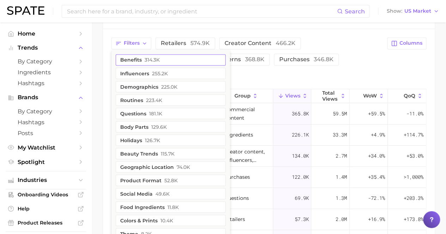
click at [149, 60] on span "314.3k" at bounding box center [151, 60] width 15 height 6
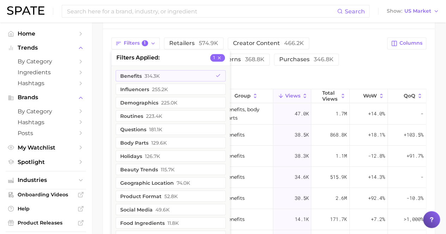
click at [271, 78] on div "Filters 1 filters applied 1 benefits 314.3k influencers 255.2k demographics 225…" at bounding box center [246, 59] width 271 height 44
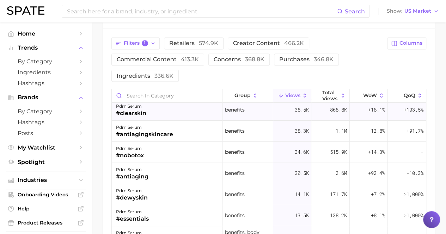
scroll to position [35, 0]
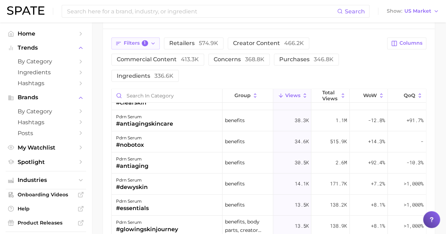
click at [148, 40] on button "Filters 1" at bounding box center [135, 43] width 48 height 12
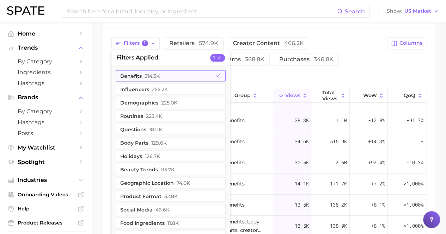
click at [195, 77] on button "benefits 314.3k" at bounding box center [171, 75] width 110 height 11
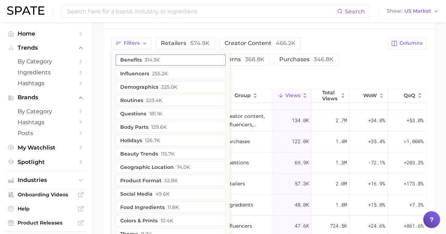
scroll to position [0, 0]
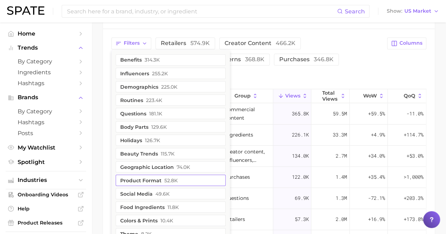
click at [173, 182] on button "product format 52.8k" at bounding box center [171, 180] width 110 height 11
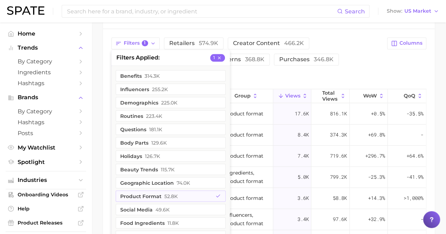
click at [280, 73] on div "Filters 1 filters applied 1 benefits 314.3k influencers 255.2k demographics 225…" at bounding box center [246, 59] width 271 height 44
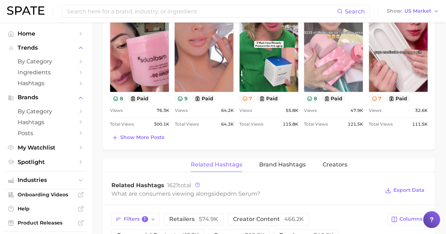
scroll to position [352, 0]
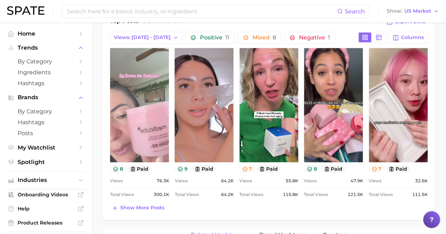
click at [153, 103] on link "view post on TikTok" at bounding box center [139, 105] width 59 height 114
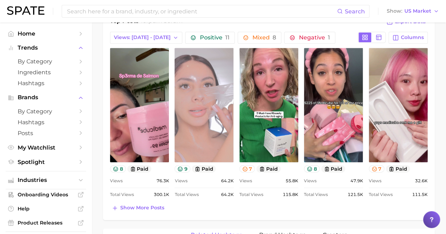
click at [212, 105] on link "view post on TikTok" at bounding box center [203, 105] width 59 height 114
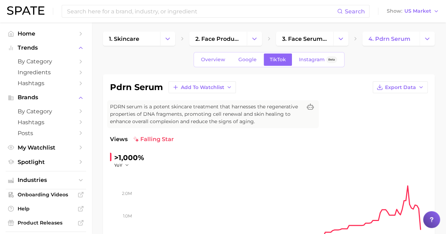
scroll to position [0, 0]
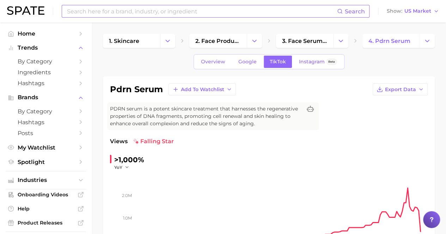
click at [166, 11] on input at bounding box center [201, 11] width 271 height 12
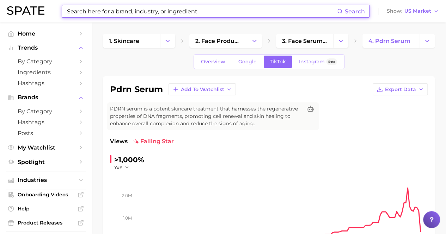
click at [200, 13] on input at bounding box center [201, 11] width 271 height 12
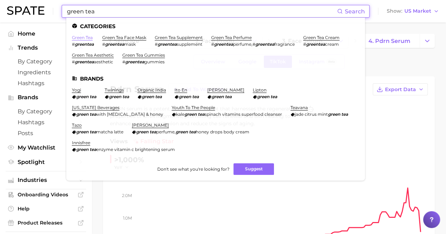
type input "green tea"
click at [83, 37] on link "green tea" at bounding box center [82, 37] width 21 height 5
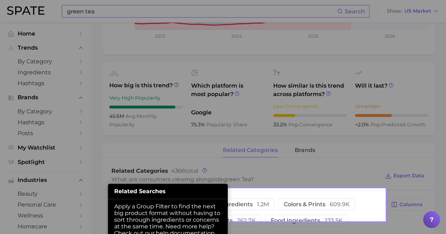
scroll to position [214, 0]
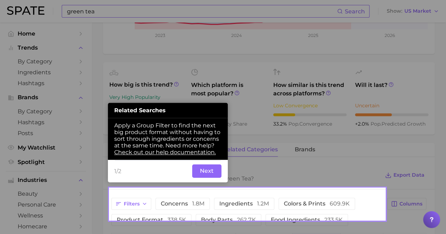
click at [217, 170] on button "Next" at bounding box center [206, 171] width 29 height 13
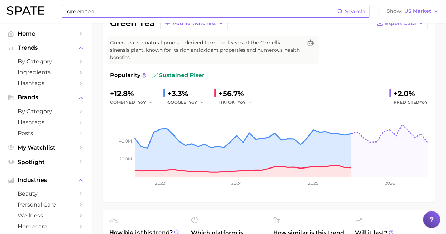
scroll to position [0, 0]
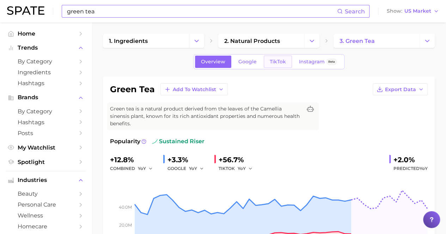
click at [280, 62] on span "TikTok" at bounding box center [277, 62] width 16 height 6
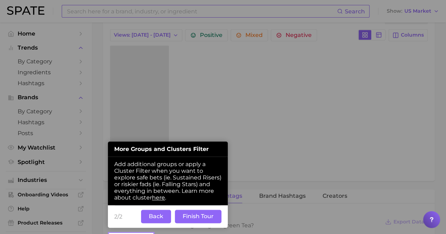
scroll to position [377, 0]
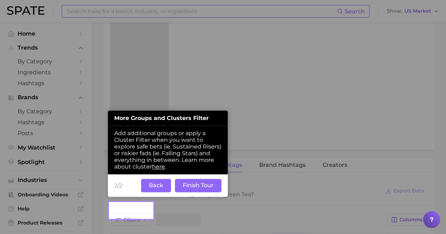
click at [184, 191] on button "Finish Tour" at bounding box center [198, 185] width 46 height 13
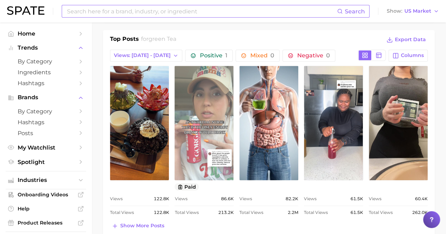
scroll to position [350, 0]
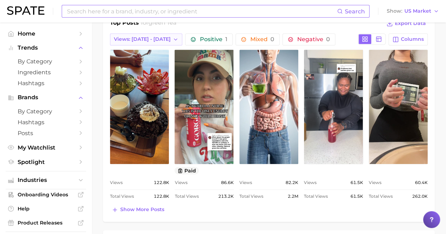
click at [159, 33] on button "Views: [DATE] - [DATE]" at bounding box center [146, 39] width 72 height 12
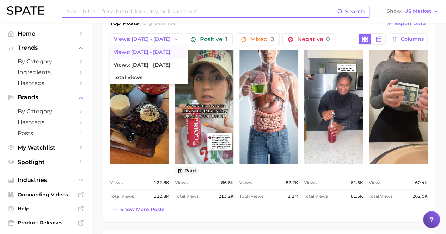
click at [155, 49] on span "Views: [DATE] - [DATE]" at bounding box center [141, 52] width 57 height 6
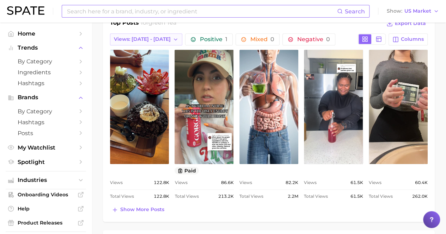
click at [173, 37] on icon "button" at bounding box center [176, 40] width 6 height 6
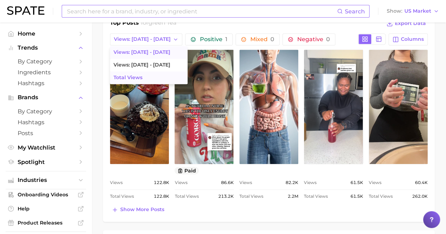
click at [154, 72] on button "Total Views" at bounding box center [148, 78] width 77 height 13
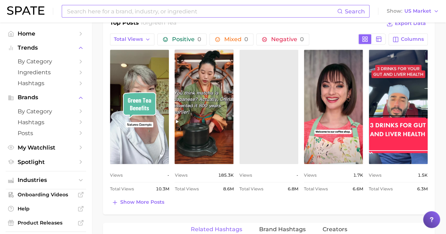
scroll to position [0, 0]
click at [150, 33] on button "Total Views" at bounding box center [132, 39] width 44 height 12
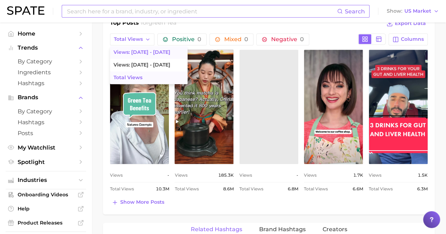
click at [143, 49] on span "Views: [DATE] - [DATE]" at bounding box center [141, 52] width 57 height 6
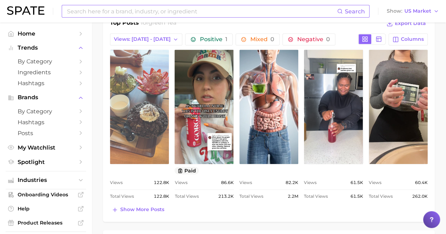
click at [147, 112] on link "view post on TikTok" at bounding box center [139, 107] width 59 height 114
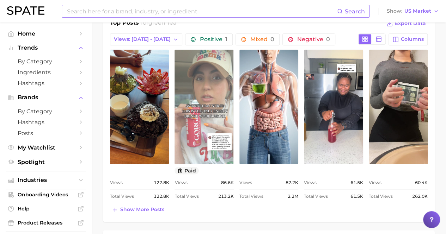
click at [192, 116] on link "view post on TikTok" at bounding box center [203, 107] width 59 height 114
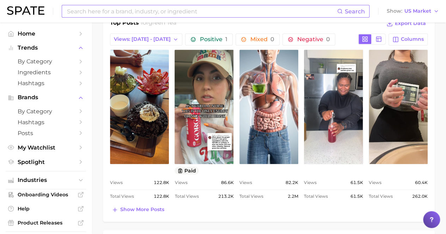
click at [164, 14] on input at bounding box center [201, 11] width 271 height 12
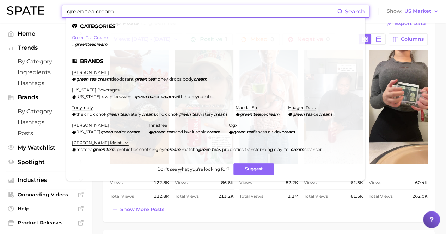
type input "green tea cream"
click at [90, 38] on link "green tea cream" at bounding box center [90, 37] width 36 height 5
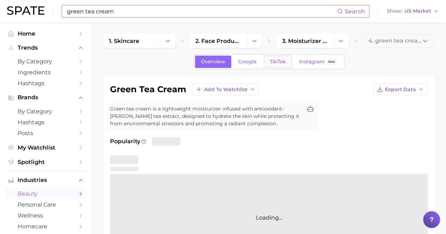
click at [274, 62] on span "TikTok" at bounding box center [277, 62] width 16 height 6
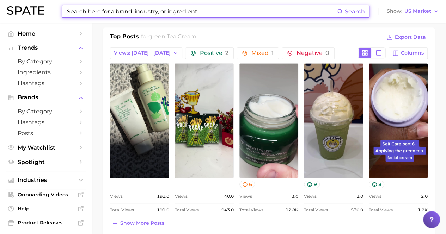
scroll to position [352, 0]
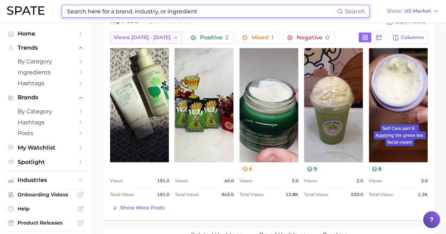
click at [147, 35] on span "Views: [DATE] - [DATE]" at bounding box center [142, 38] width 57 height 6
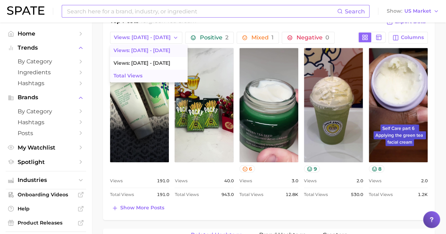
click at [143, 73] on button "Total Views" at bounding box center [148, 76] width 77 height 13
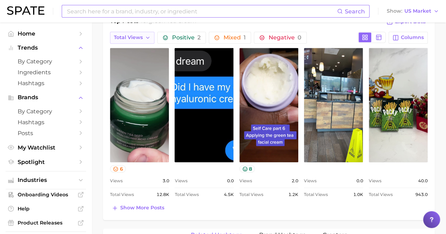
scroll to position [0, 0]
click at [149, 35] on icon "button" at bounding box center [148, 38] width 6 height 6
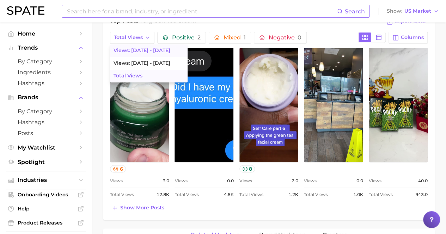
click at [149, 48] on span "Views: [DATE] - [DATE]" at bounding box center [141, 51] width 57 height 6
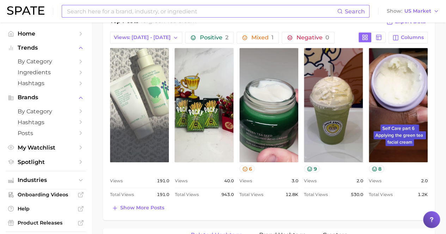
click at [148, 88] on link "view post on TikTok" at bounding box center [139, 105] width 59 height 114
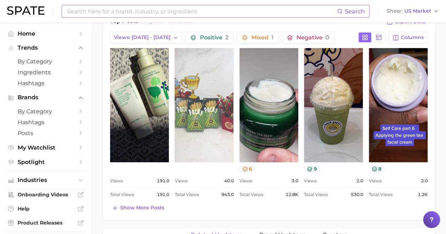
click at [209, 125] on link "view post on TikTok" at bounding box center [203, 105] width 59 height 114
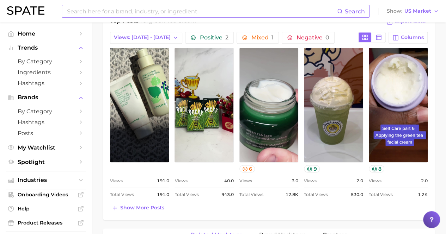
click at [225, 17] on input at bounding box center [201, 11] width 271 height 12
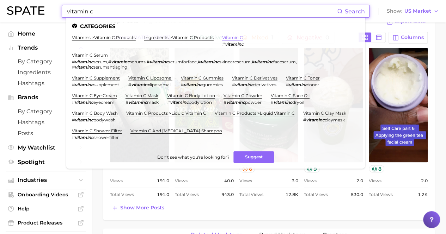
type input "vitamin c"
click at [228, 36] on link "vitamin c" at bounding box center [232, 37] width 21 height 5
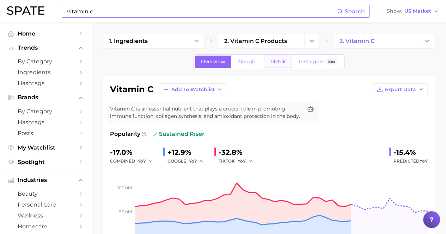
click at [267, 62] on link "TikTok" at bounding box center [277, 62] width 28 height 12
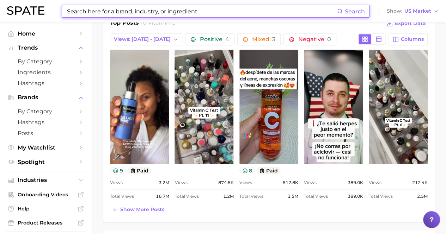
scroll to position [352, 0]
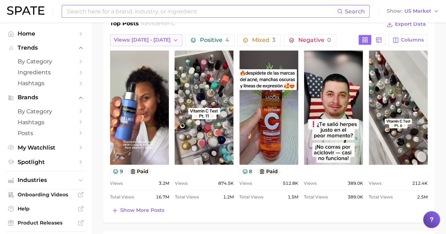
click at [153, 37] on span "Views: [DATE] - [DATE]" at bounding box center [142, 40] width 57 height 6
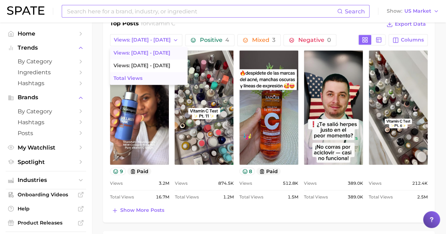
click at [150, 74] on button "Total Views" at bounding box center [148, 78] width 77 height 13
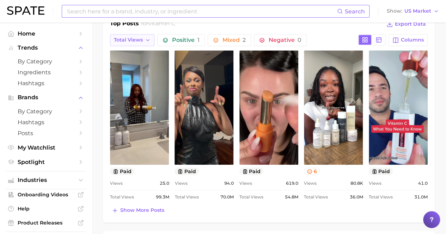
scroll to position [0, 0]
click at [146, 37] on icon "button" at bounding box center [148, 40] width 6 height 6
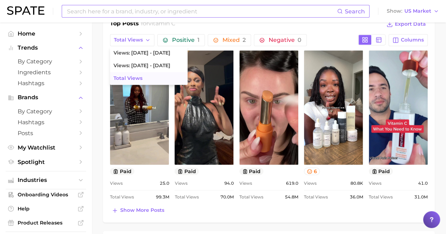
drag, startPoint x: 145, startPoint y: 50, endPoint x: 144, endPoint y: 76, distance: 25.7
click at [144, 76] on ul "Views: Aug 24 - 31 Views: Aug 17 - 24 Total Views" at bounding box center [148, 66] width 77 height 38
click at [139, 51] on span "Views: [DATE] - [DATE]" at bounding box center [141, 53] width 57 height 6
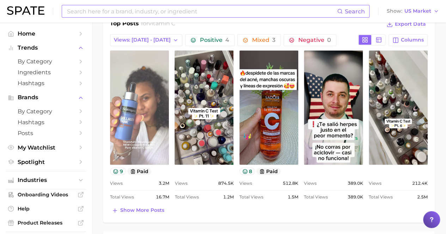
click at [129, 134] on link "view post on TikTok" at bounding box center [139, 107] width 59 height 114
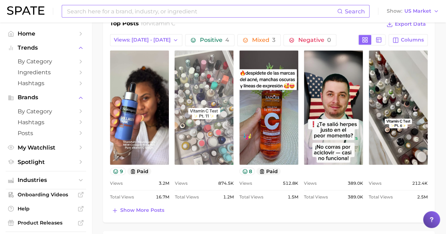
click at [194, 103] on link "view post on TikTok" at bounding box center [203, 107] width 59 height 114
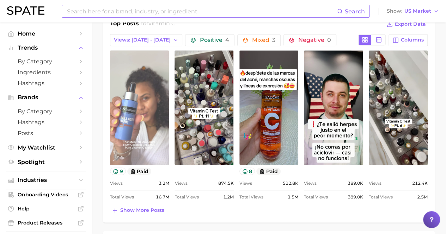
click at [157, 108] on link "view post on TikTok" at bounding box center [139, 107] width 59 height 114
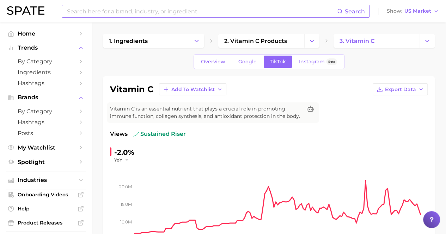
click at [208, 13] on input at bounding box center [201, 11] width 271 height 12
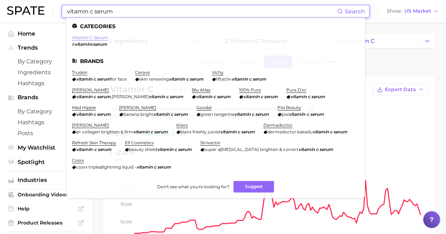
type input "vitamin c serum"
click at [100, 39] on link "vitamin c serum" at bounding box center [90, 37] width 36 height 5
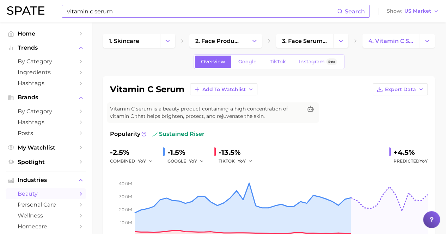
click at [271, 68] on div "Overview Google TikTok Instagram Beta" at bounding box center [268, 61] width 151 height 15
click at [271, 62] on span "TikTok" at bounding box center [277, 62] width 16 height 6
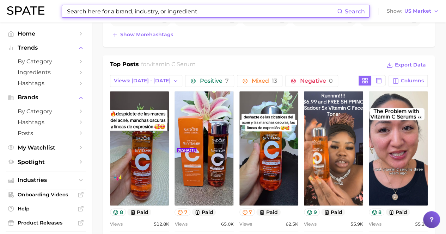
scroll to position [352, 0]
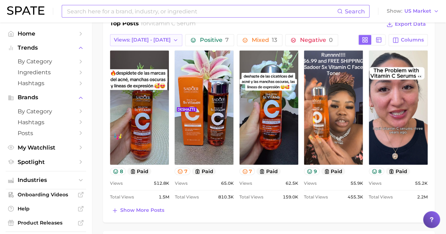
click at [139, 37] on span "Views: [DATE] - [DATE]" at bounding box center [142, 40] width 57 height 6
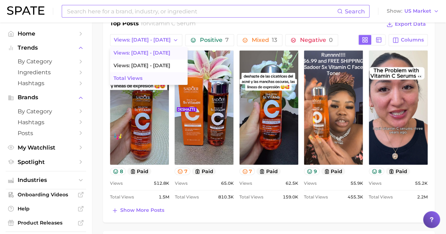
click at [140, 78] on span "Total Views" at bounding box center [127, 78] width 29 height 6
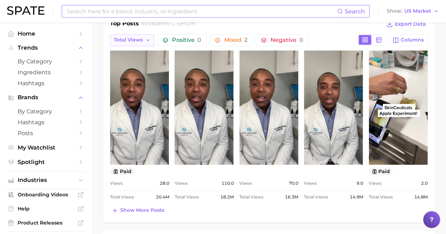
scroll to position [0, 0]
click at [146, 35] on button "Total Views" at bounding box center [132, 40] width 44 height 12
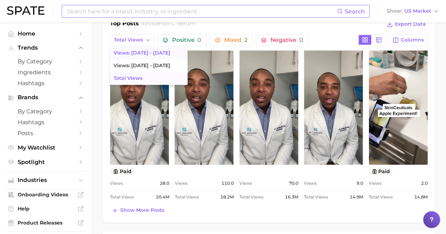
click at [143, 50] on span "Views: [DATE] - [DATE]" at bounding box center [141, 53] width 57 height 6
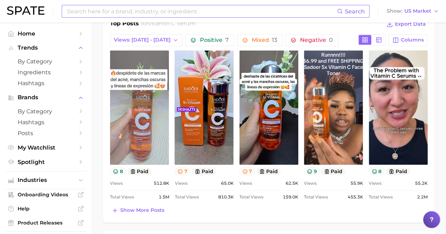
click at [159, 109] on link "view post on TikTok" at bounding box center [139, 107] width 59 height 114
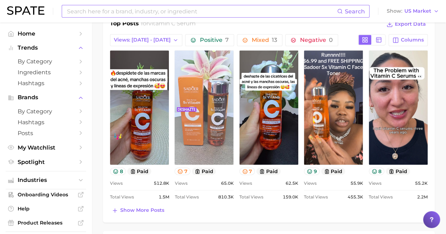
click at [205, 68] on link "view post on TikTok" at bounding box center [203, 107] width 59 height 114
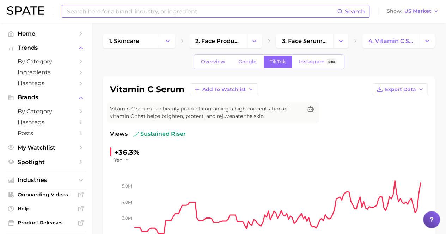
click at [239, 17] on div "Search" at bounding box center [216, 11] width 308 height 13
click at [239, 11] on input at bounding box center [201, 11] width 271 height 12
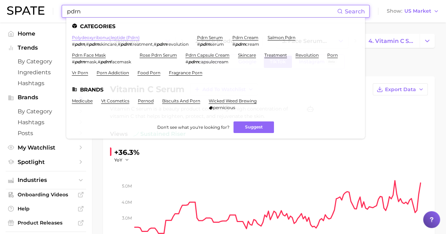
type input "pdrn"
click at [126, 36] on link "polydeoxyribonucleotide (pdrn)" at bounding box center [106, 37] width 68 height 5
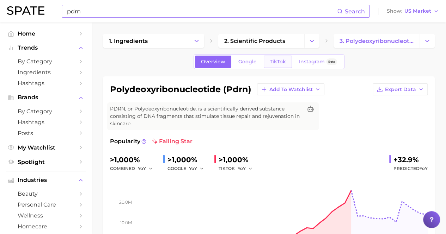
click at [284, 67] on link "TikTok" at bounding box center [277, 62] width 28 height 12
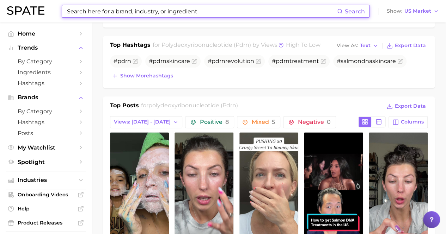
scroll to position [352, 0]
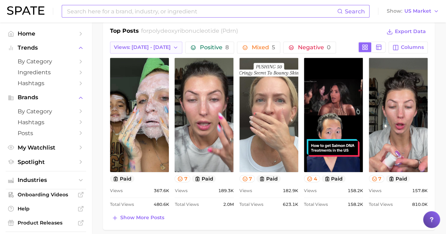
click at [155, 42] on button "Views: [DATE] - [DATE]" at bounding box center [146, 48] width 72 height 12
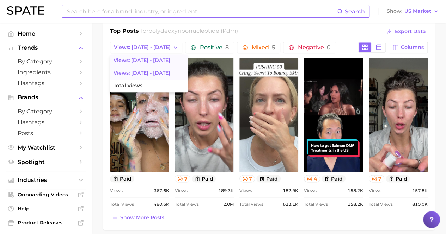
click at [143, 77] on button "Views: [DATE] - [DATE]" at bounding box center [148, 73] width 77 height 13
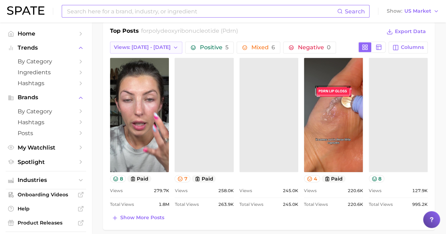
scroll to position [0, 0]
click at [149, 44] on span "Views: [DATE] - [DATE]" at bounding box center [142, 47] width 57 height 6
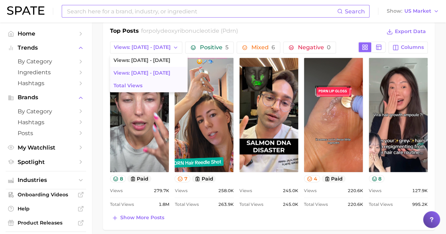
click at [149, 85] on button "Total Views" at bounding box center [148, 86] width 77 height 13
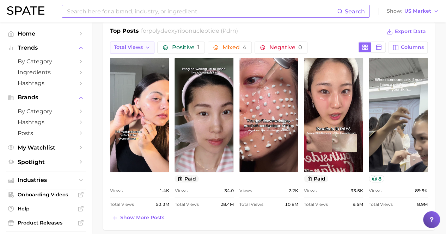
click at [143, 44] on button "Total Views" at bounding box center [132, 48] width 44 height 12
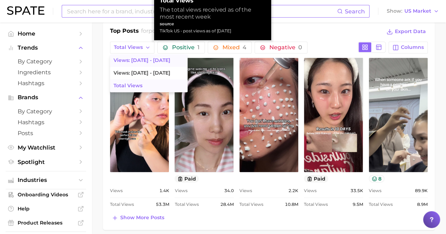
click at [150, 60] on span "Views: [DATE] - [DATE]" at bounding box center [141, 60] width 57 height 6
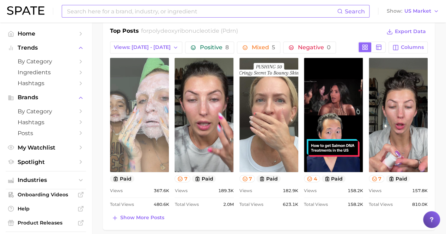
click at [158, 114] on link "view post on TikTok" at bounding box center [139, 115] width 59 height 114
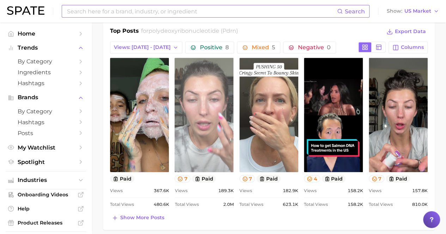
click at [191, 91] on link "view post on TikTok" at bounding box center [203, 115] width 59 height 114
click at [211, 79] on link "view post on TikTok" at bounding box center [203, 115] width 59 height 114
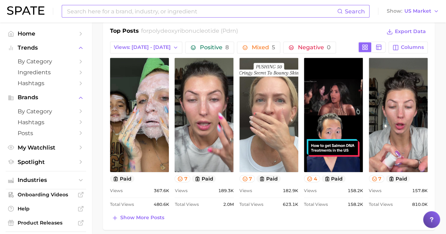
click at [229, 14] on input at bounding box center [201, 11] width 271 height 12
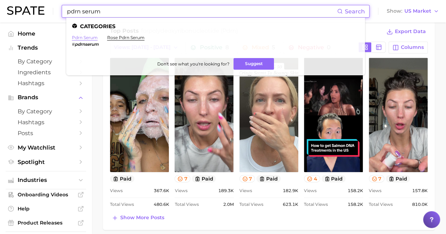
type input "pdrn serum"
click at [76, 37] on link "pdrn serum" at bounding box center [85, 37] width 26 height 5
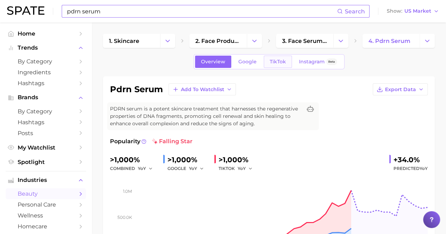
click at [271, 62] on span "TikTok" at bounding box center [277, 62] width 16 height 6
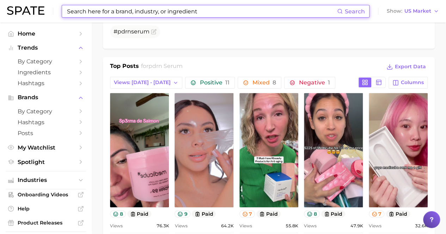
scroll to position [352, 0]
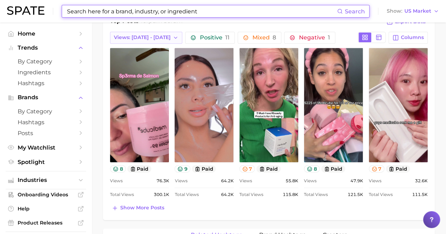
click at [155, 32] on button "Views: [DATE] - [DATE]" at bounding box center [146, 38] width 72 height 12
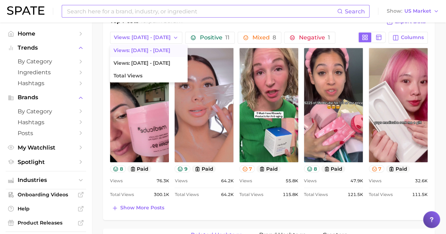
click at [158, 50] on span "Views: [DATE] - [DATE]" at bounding box center [141, 51] width 57 height 6
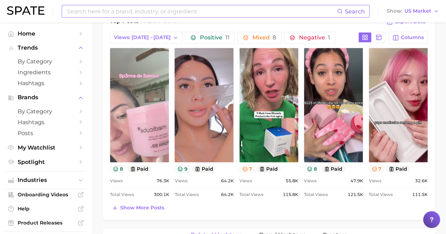
click at [148, 96] on link "view post on TikTok" at bounding box center [139, 105] width 59 height 114
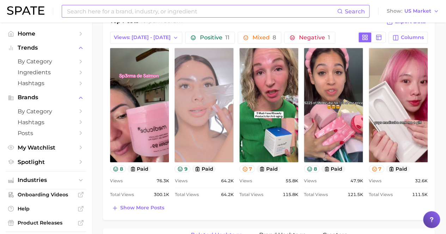
click at [208, 88] on link "view post on TikTok" at bounding box center [203, 105] width 59 height 114
